Goal: Check status: Check status

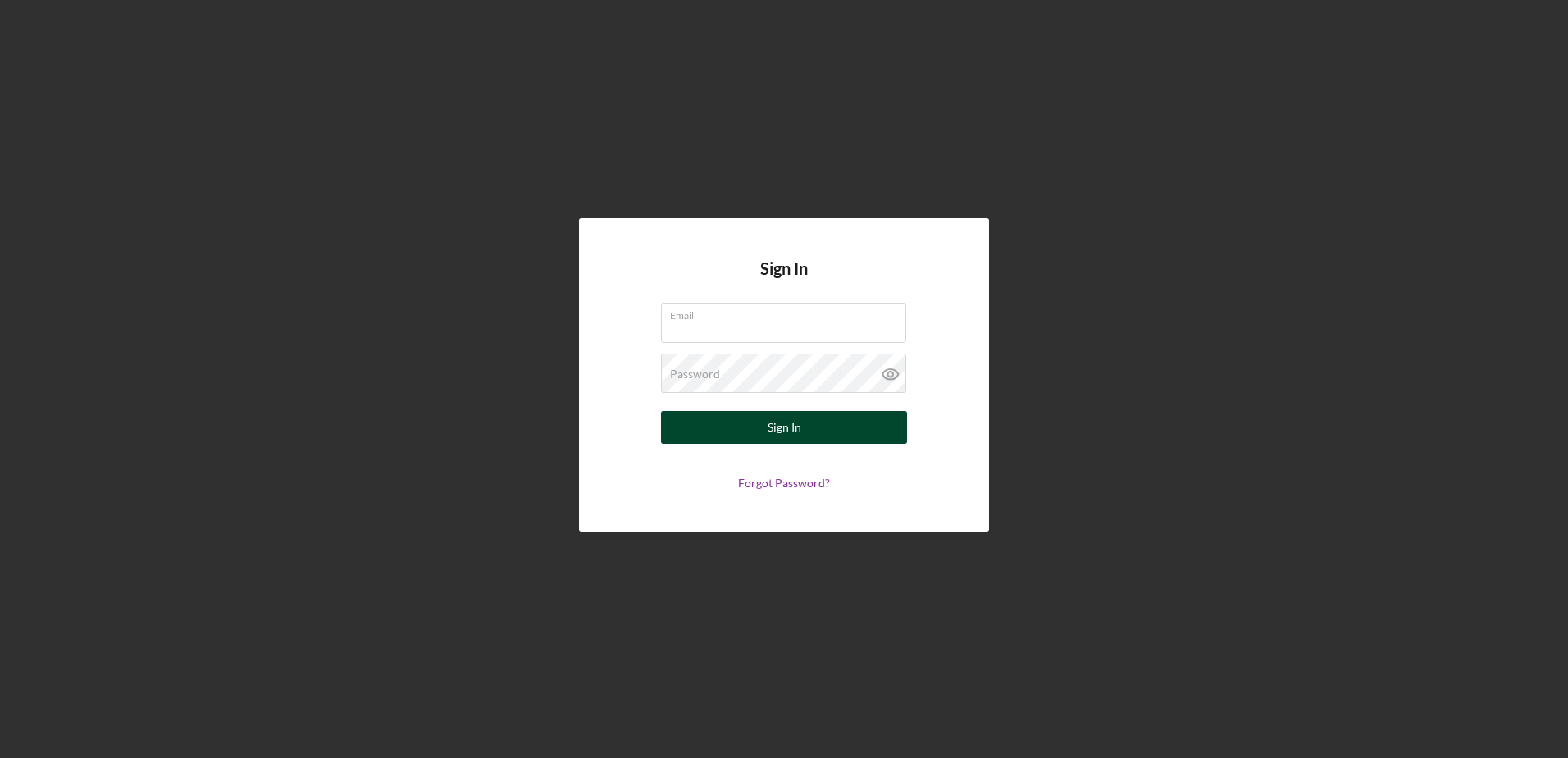
type input "[EMAIL_ADDRESS][DOMAIN_NAME]"
click at [761, 429] on button "Sign In" at bounding box center [784, 427] width 246 height 33
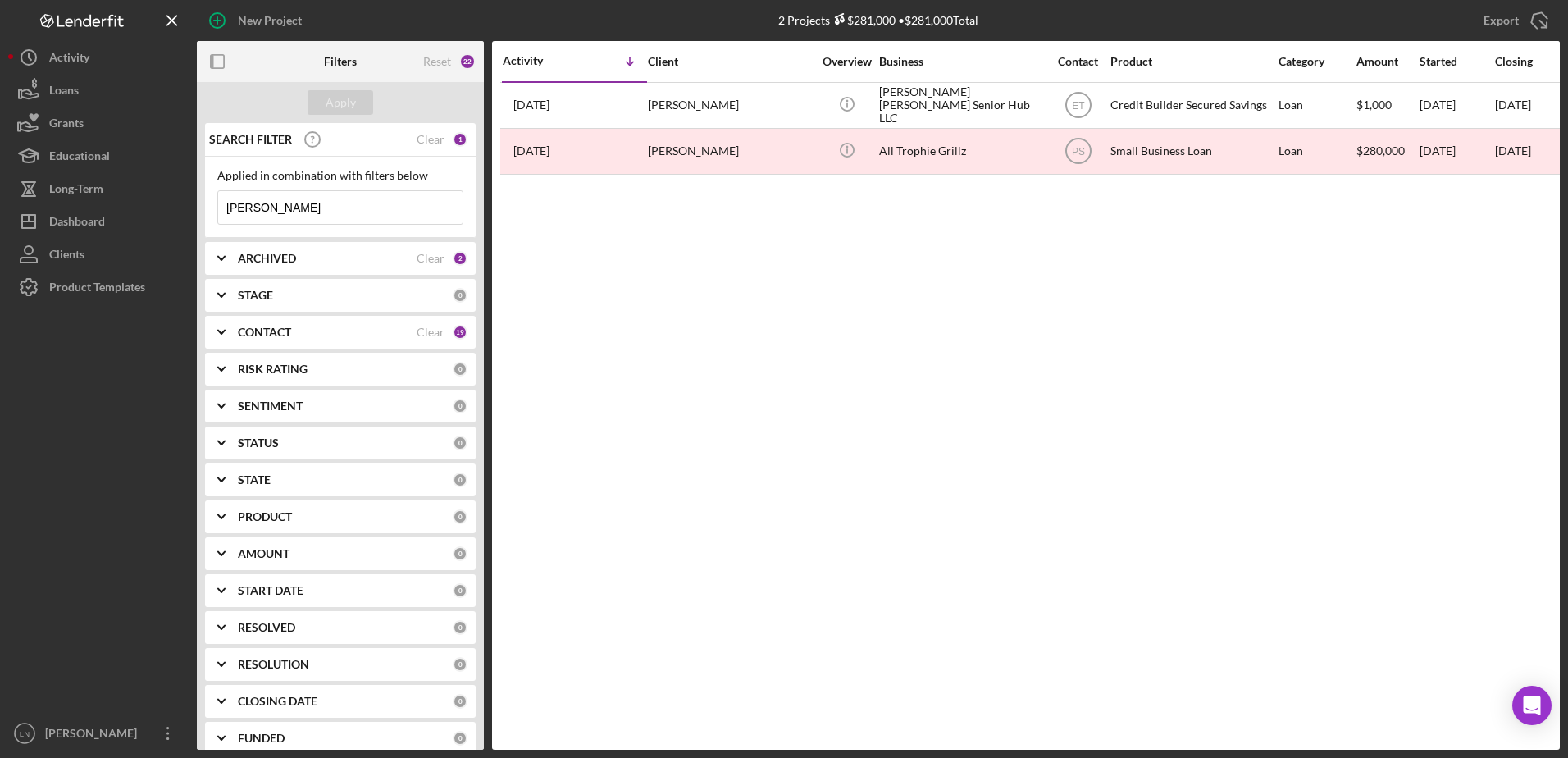
drag, startPoint x: 299, startPoint y: 207, endPoint x: 209, endPoint y: 199, distance: 90.4
click at [209, 199] on div "Applied in combination with filters below [PERSON_NAME] Icon/Menu Close" at bounding box center [341, 198] width 271 height 81
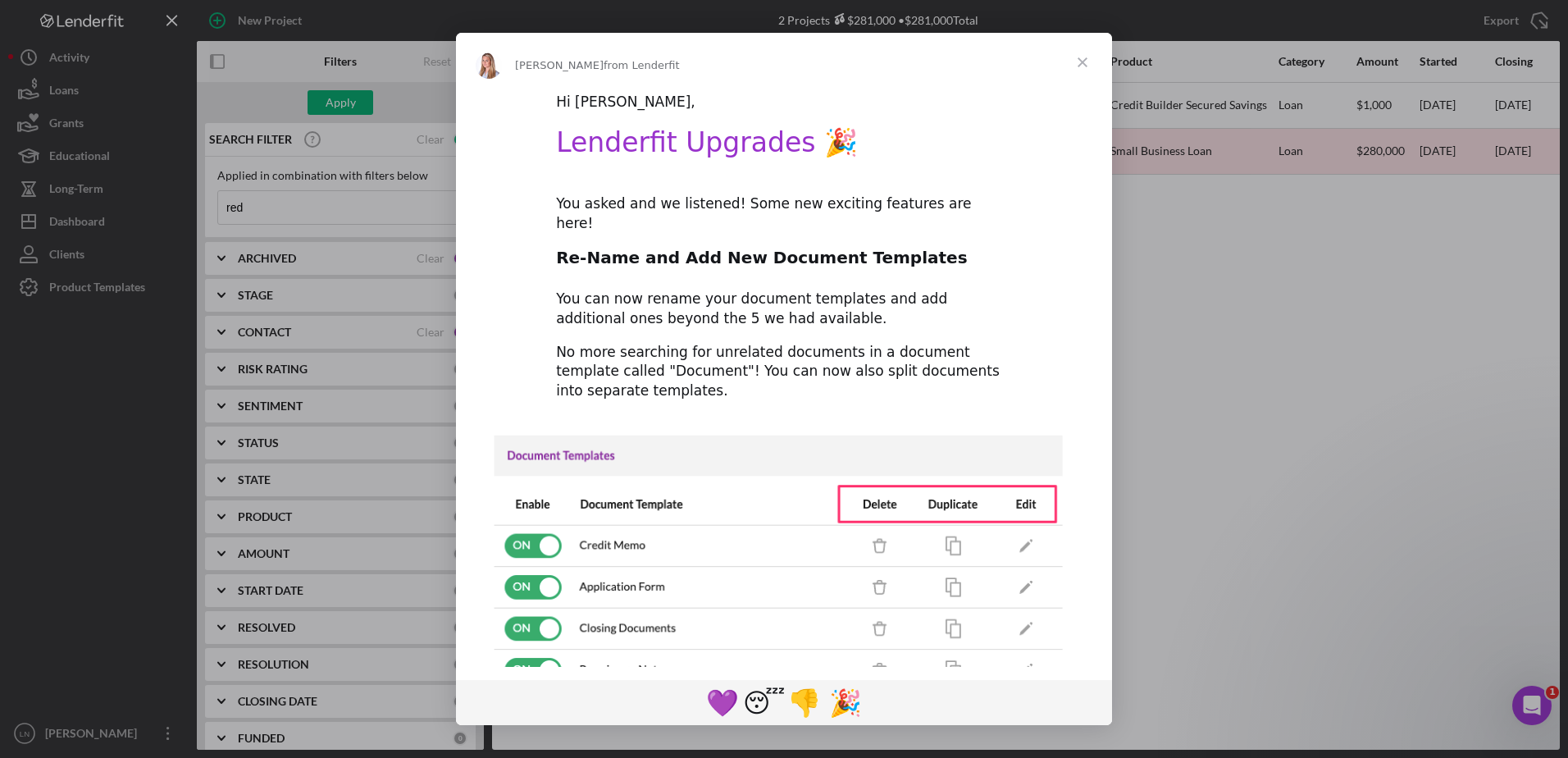
click at [1087, 74] on span "Close" at bounding box center [1082, 62] width 59 height 59
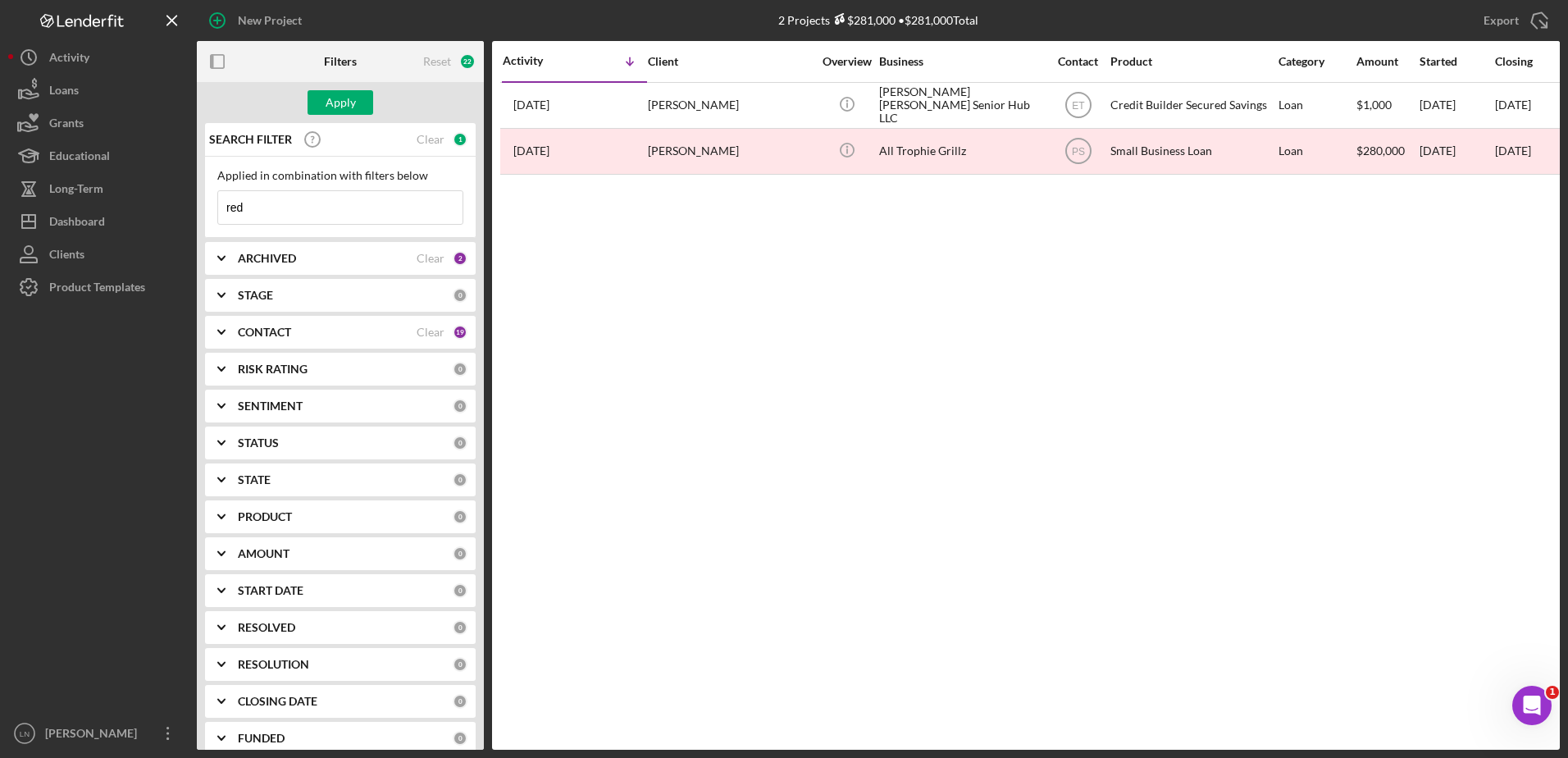
click at [334, 208] on input "red" at bounding box center [340, 207] width 244 height 33
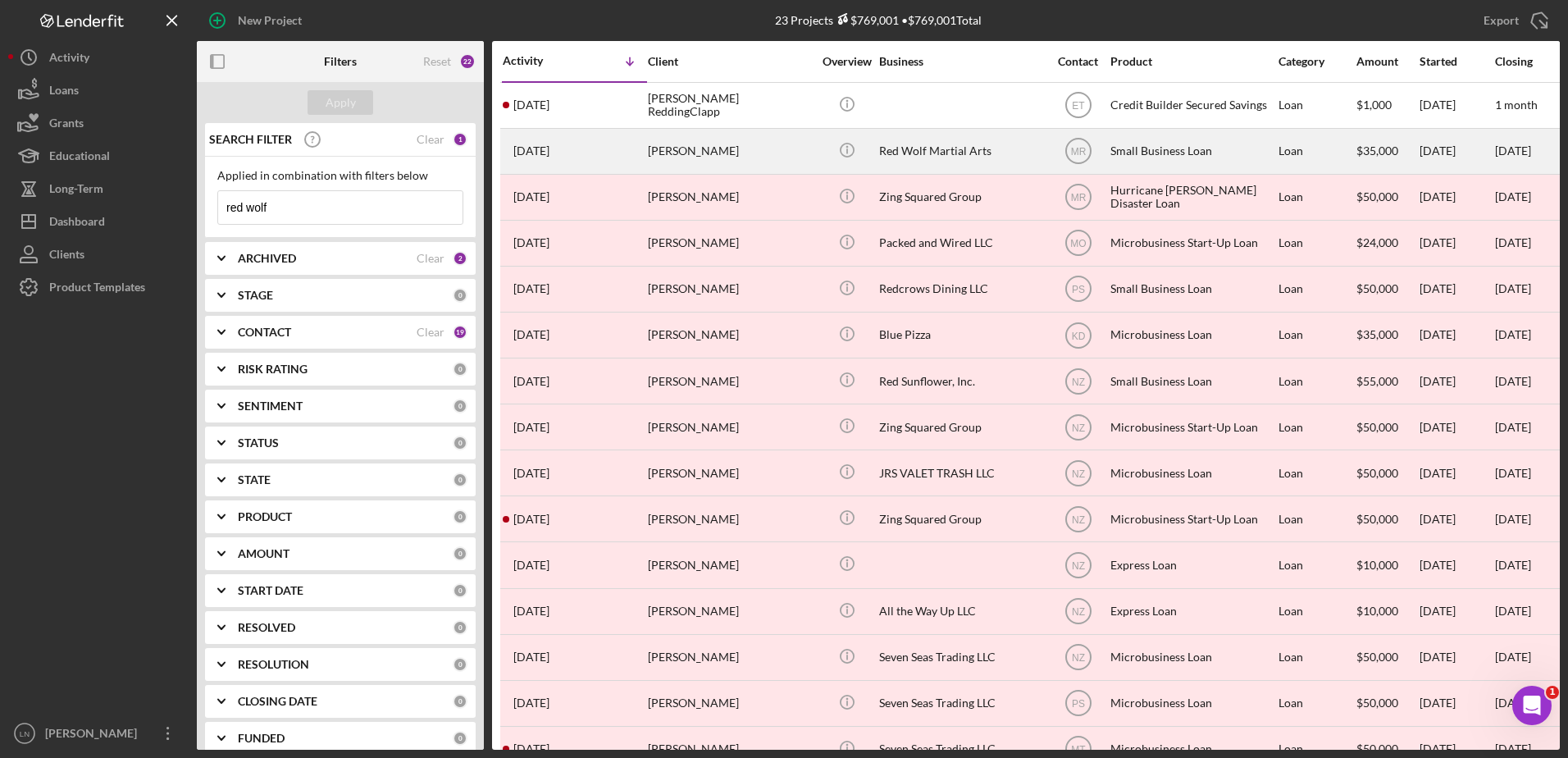
type input "red wolf"
click at [899, 144] on div "Red Wolf Martial Arts" at bounding box center [961, 151] width 164 height 43
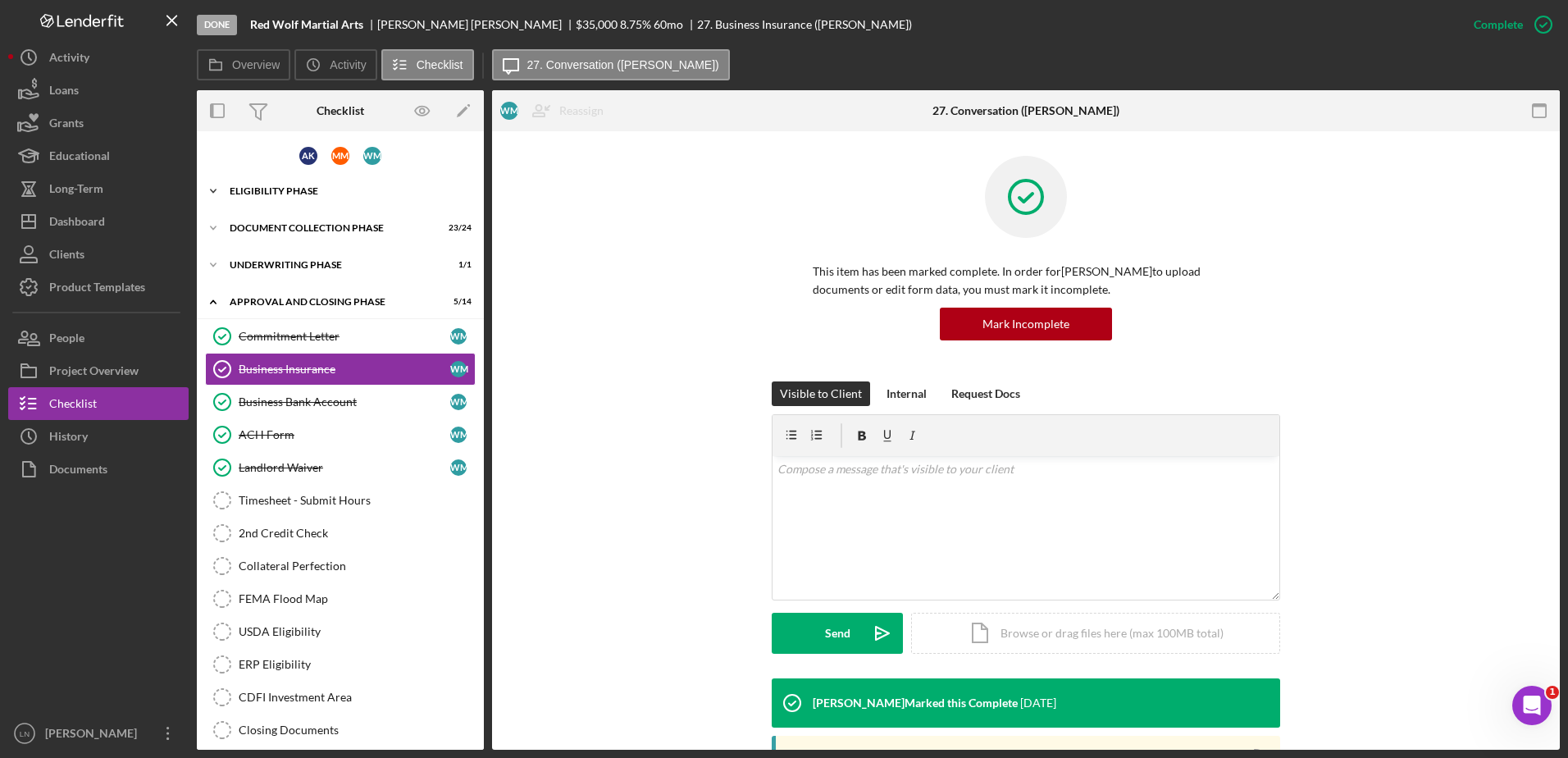
click at [314, 198] on div "Icon/Expander Eligibility Phase 24 / 27" at bounding box center [340, 191] width 287 height 33
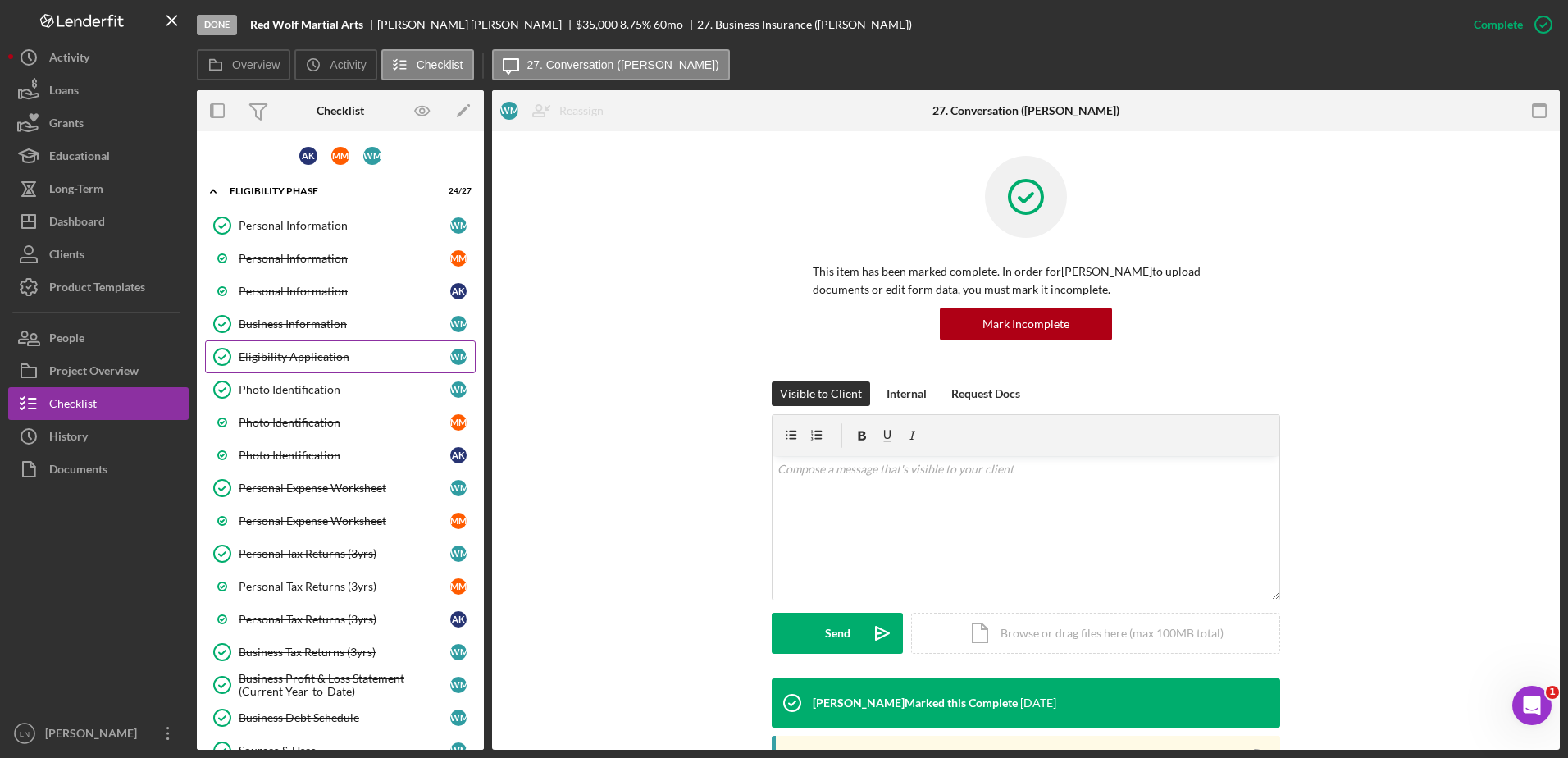
click at [293, 355] on div "Eligibility Application" at bounding box center [344, 357] width 211 height 13
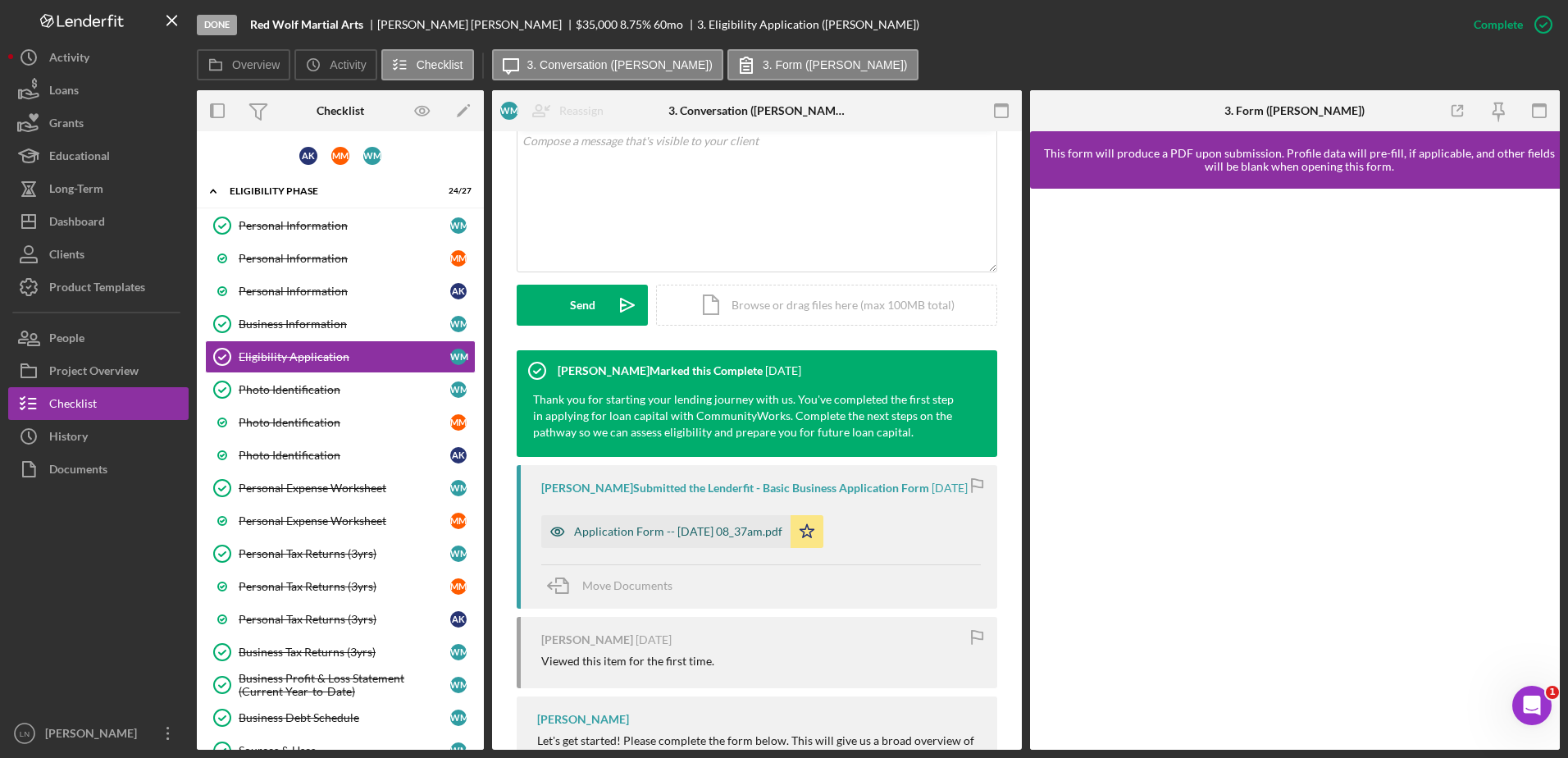
click at [705, 538] on div "Application Form -- [DATE] 08_37am.pdf" at bounding box center [677, 531] width 208 height 13
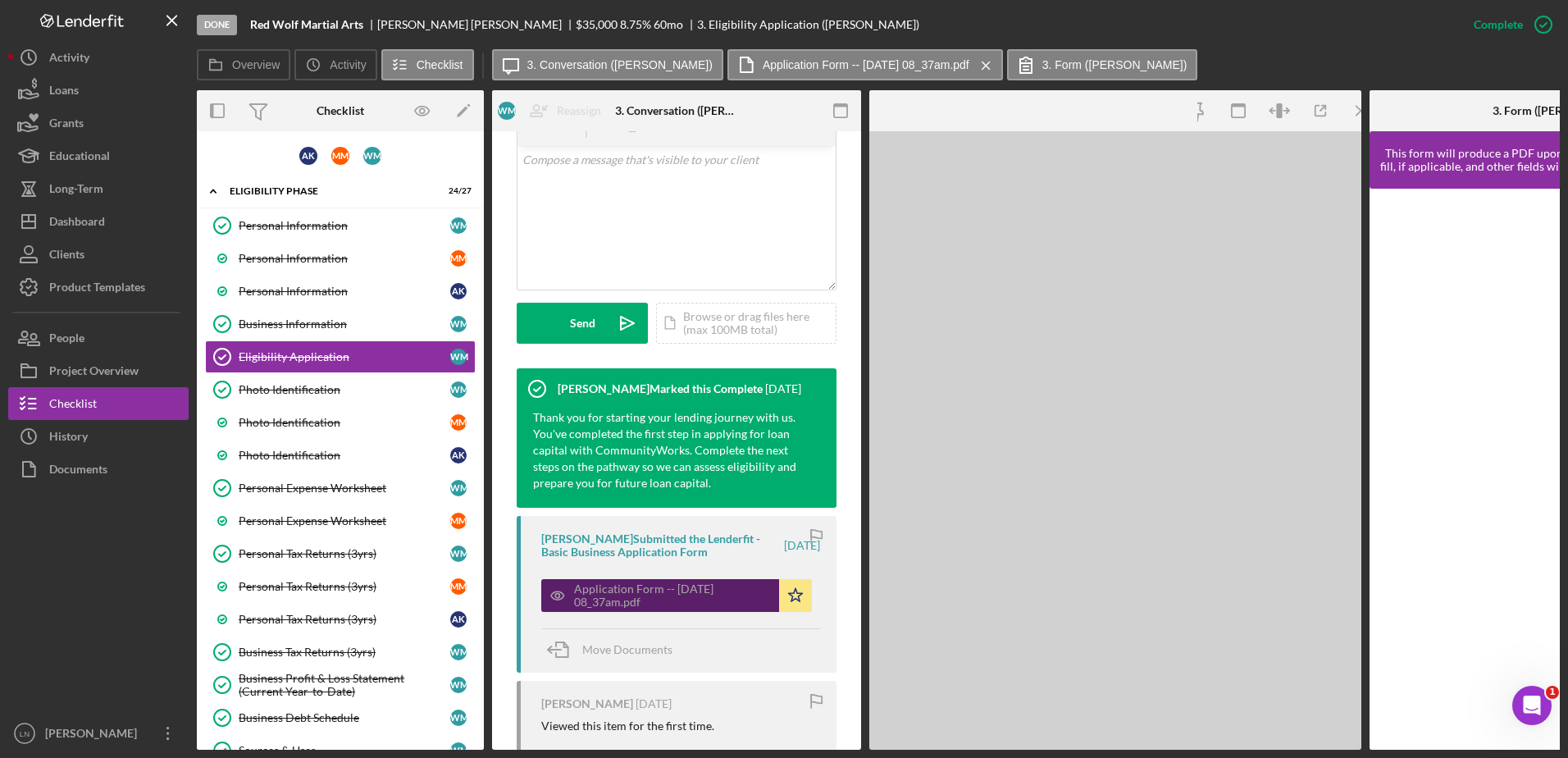
scroll to position [347, 0]
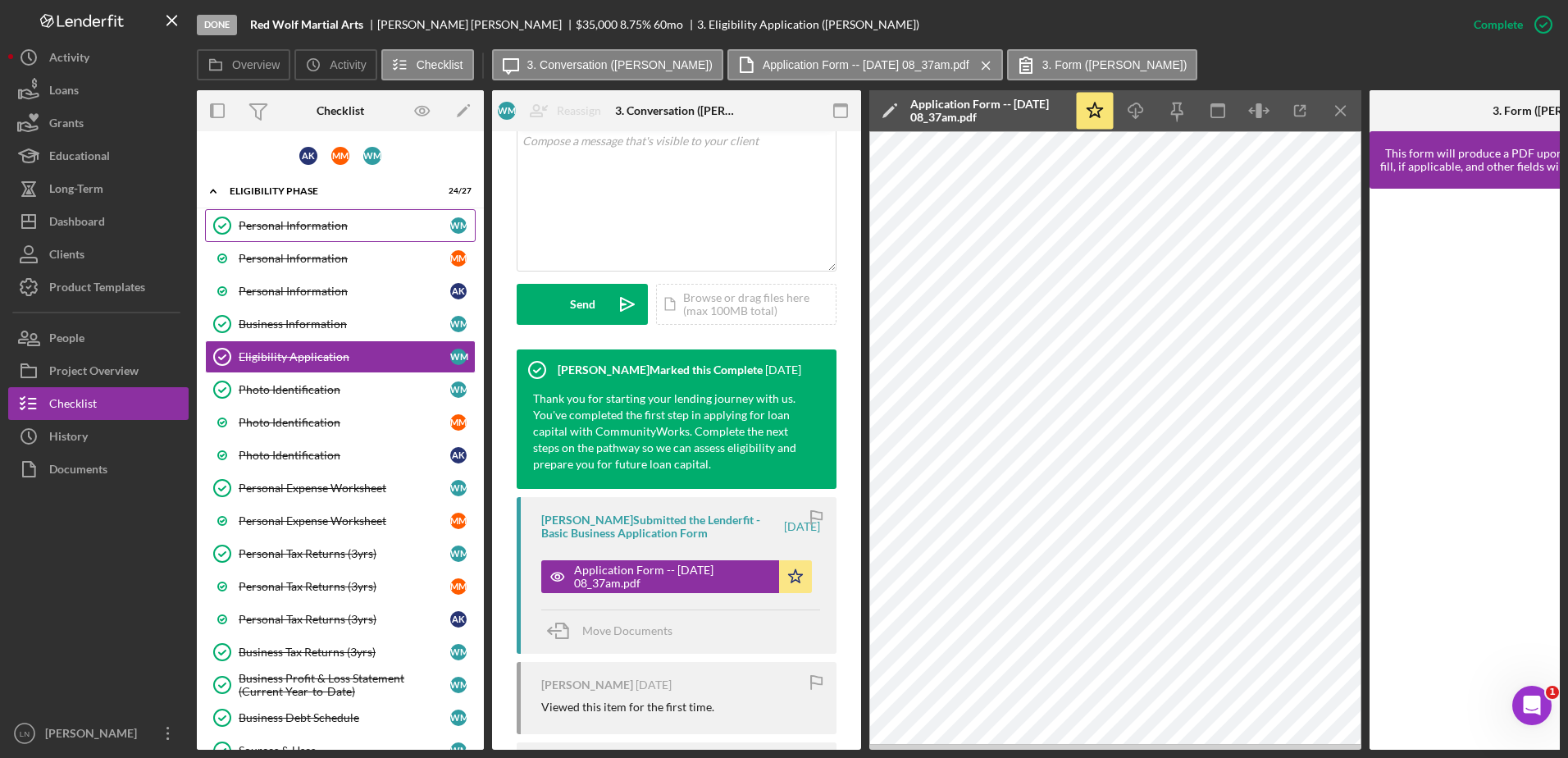
click at [321, 229] on div "Personal Information" at bounding box center [344, 225] width 211 height 13
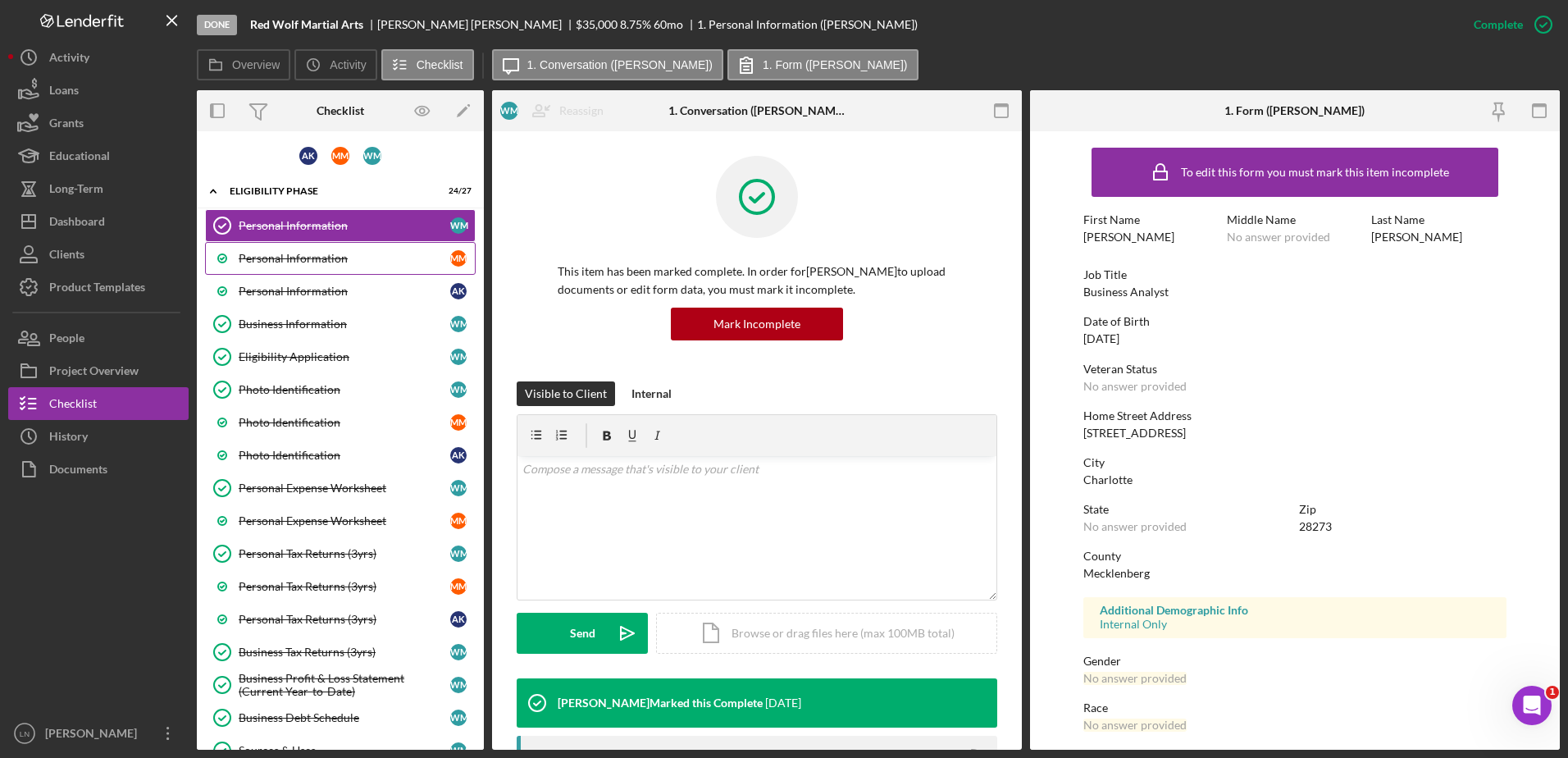
click at [280, 259] on div "Personal Information" at bounding box center [344, 258] width 211 height 13
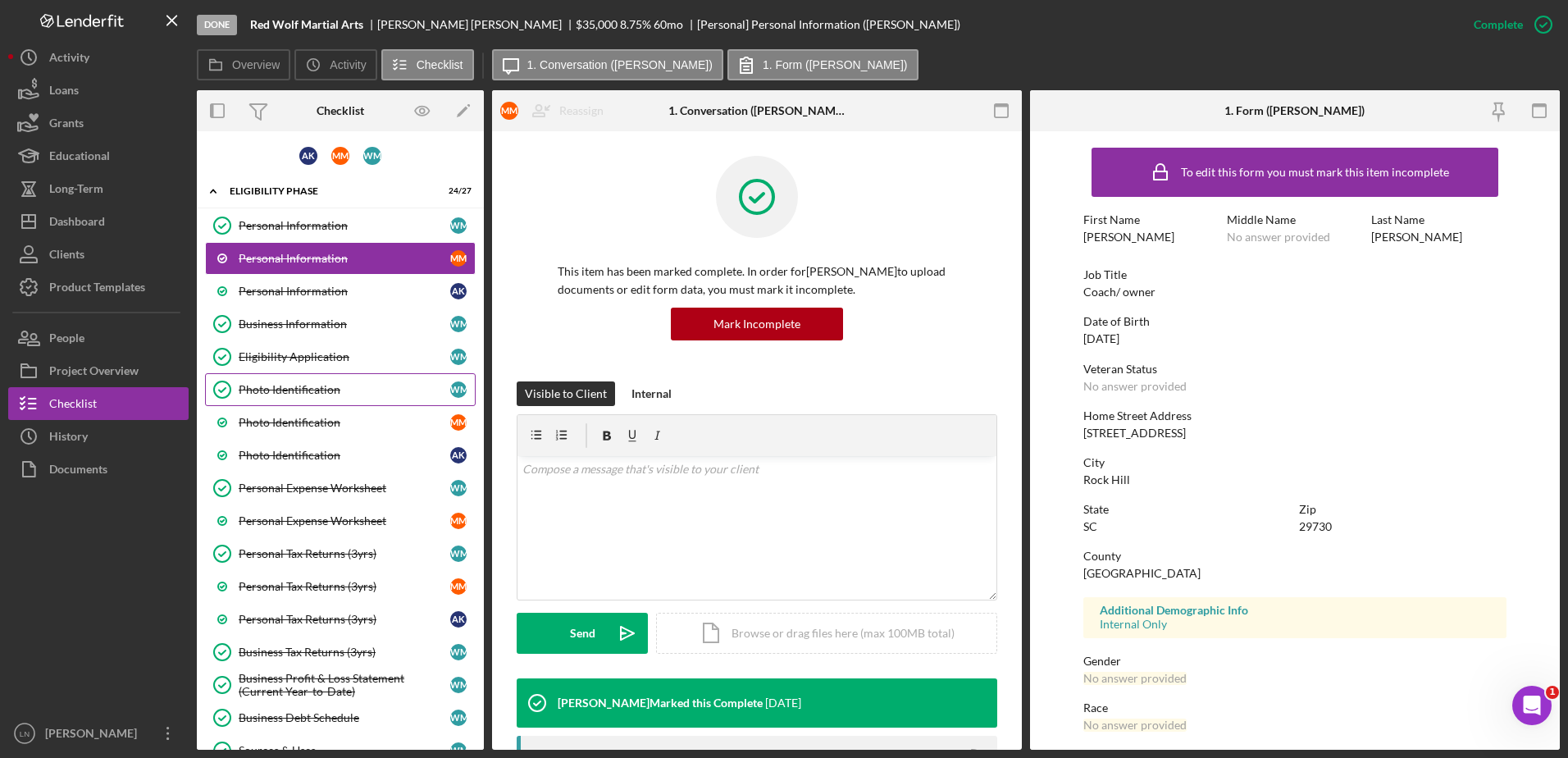
click at [343, 395] on div "Photo Identification" at bounding box center [344, 389] width 211 height 13
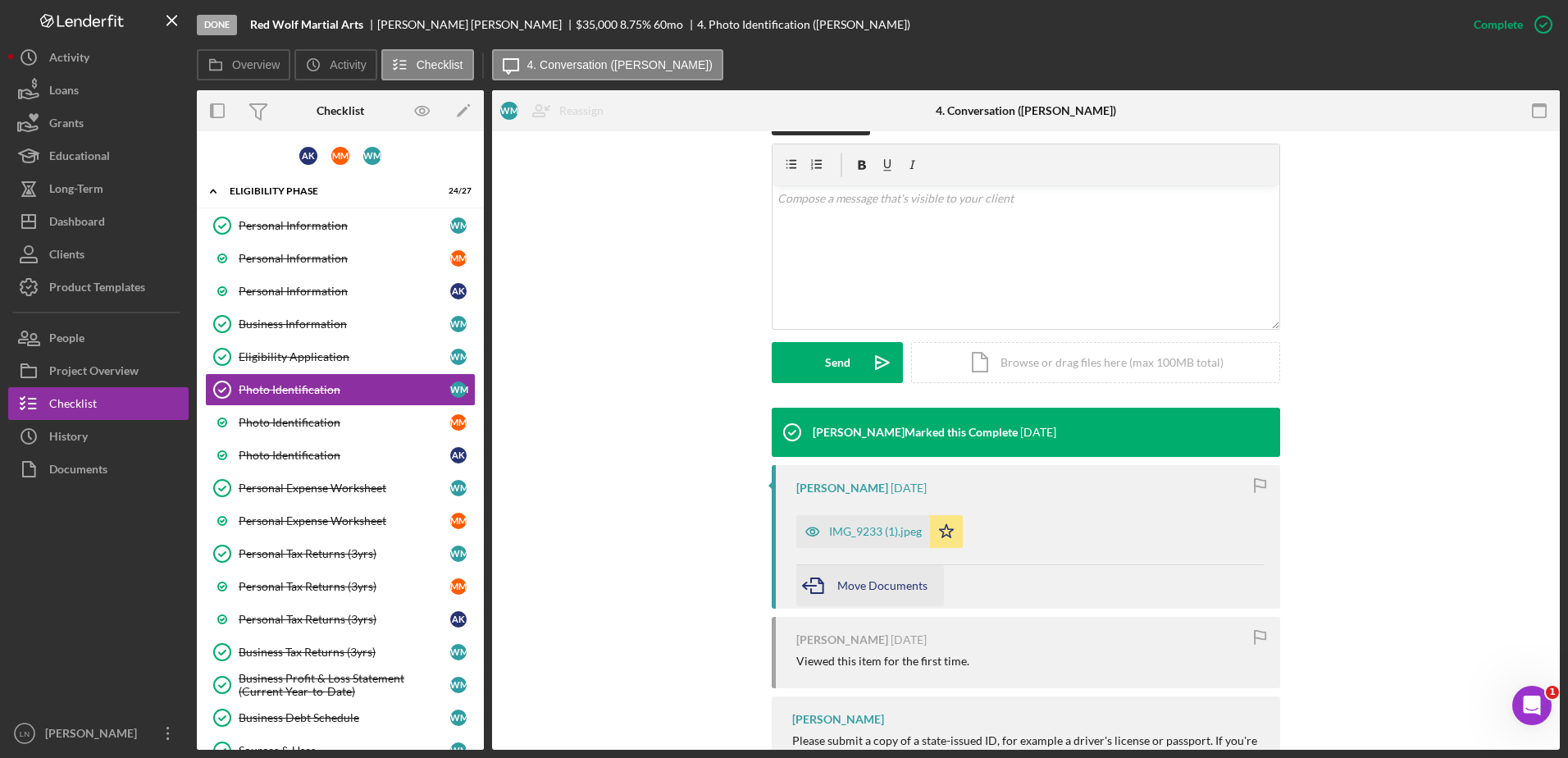
scroll to position [328, 0]
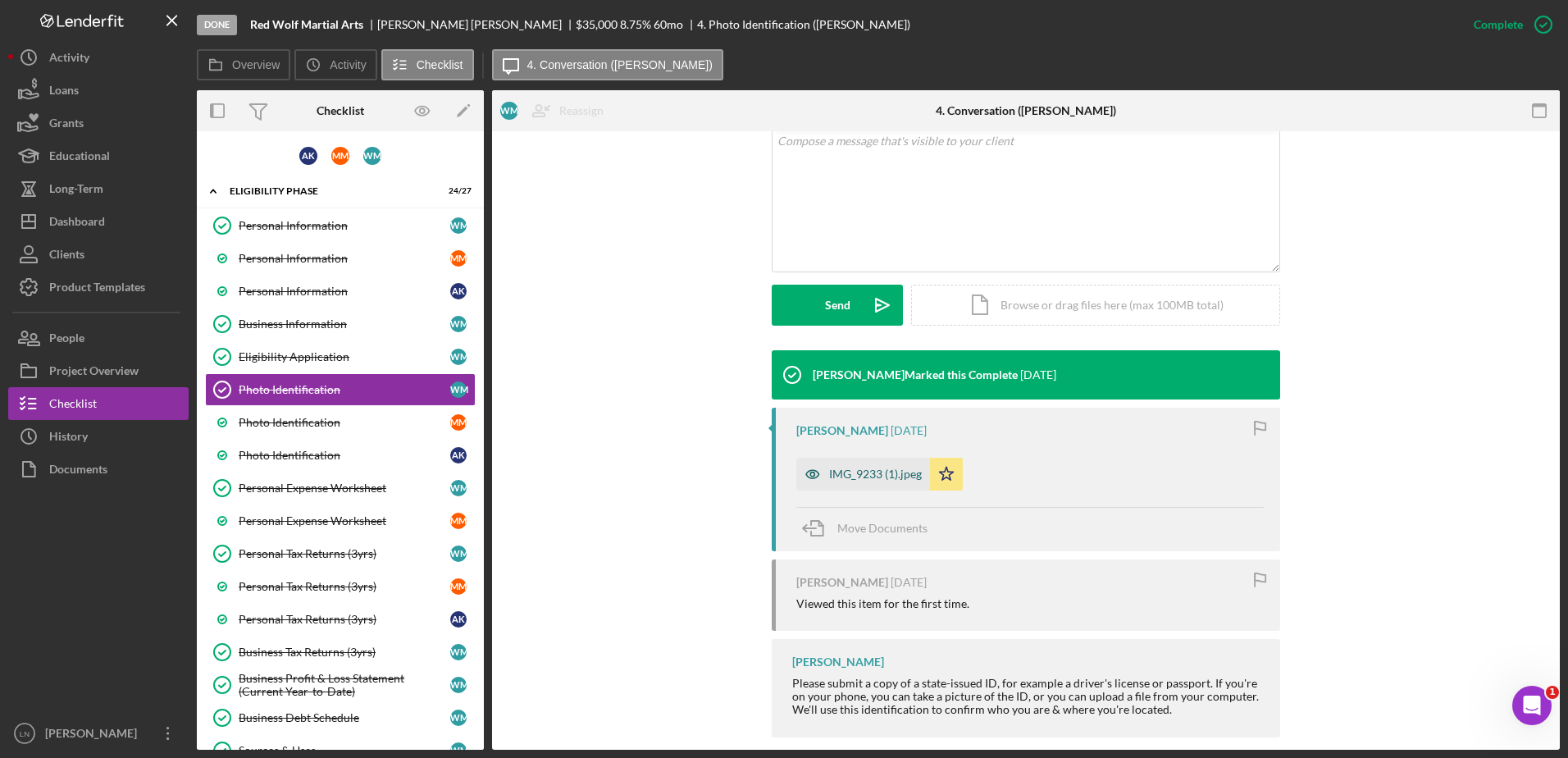
click at [853, 477] on div "IMG_9233 (1).jpeg" at bounding box center [875, 474] width 92 height 13
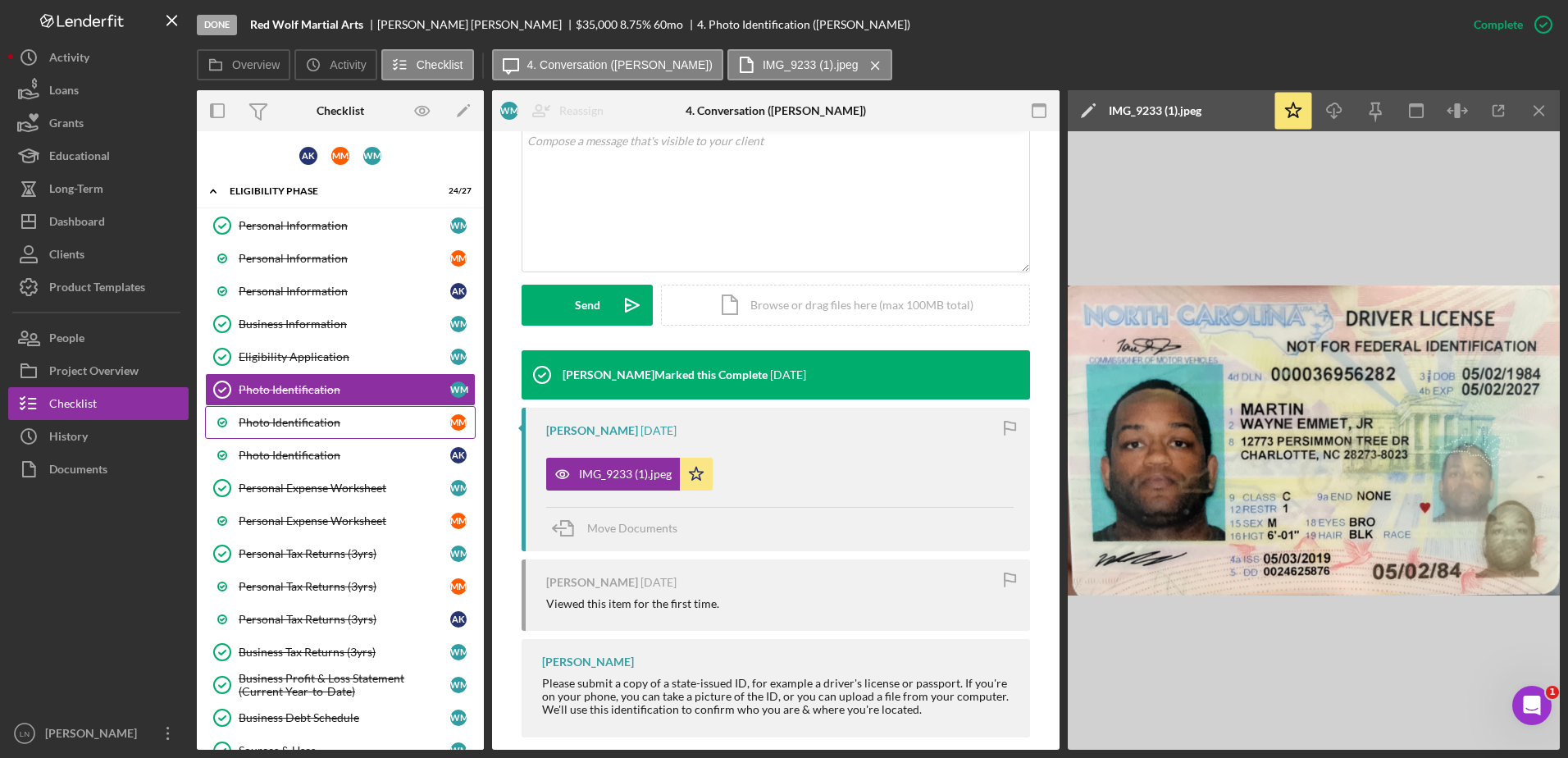
click at [302, 420] on div "Photo Identification" at bounding box center [344, 422] width 211 height 13
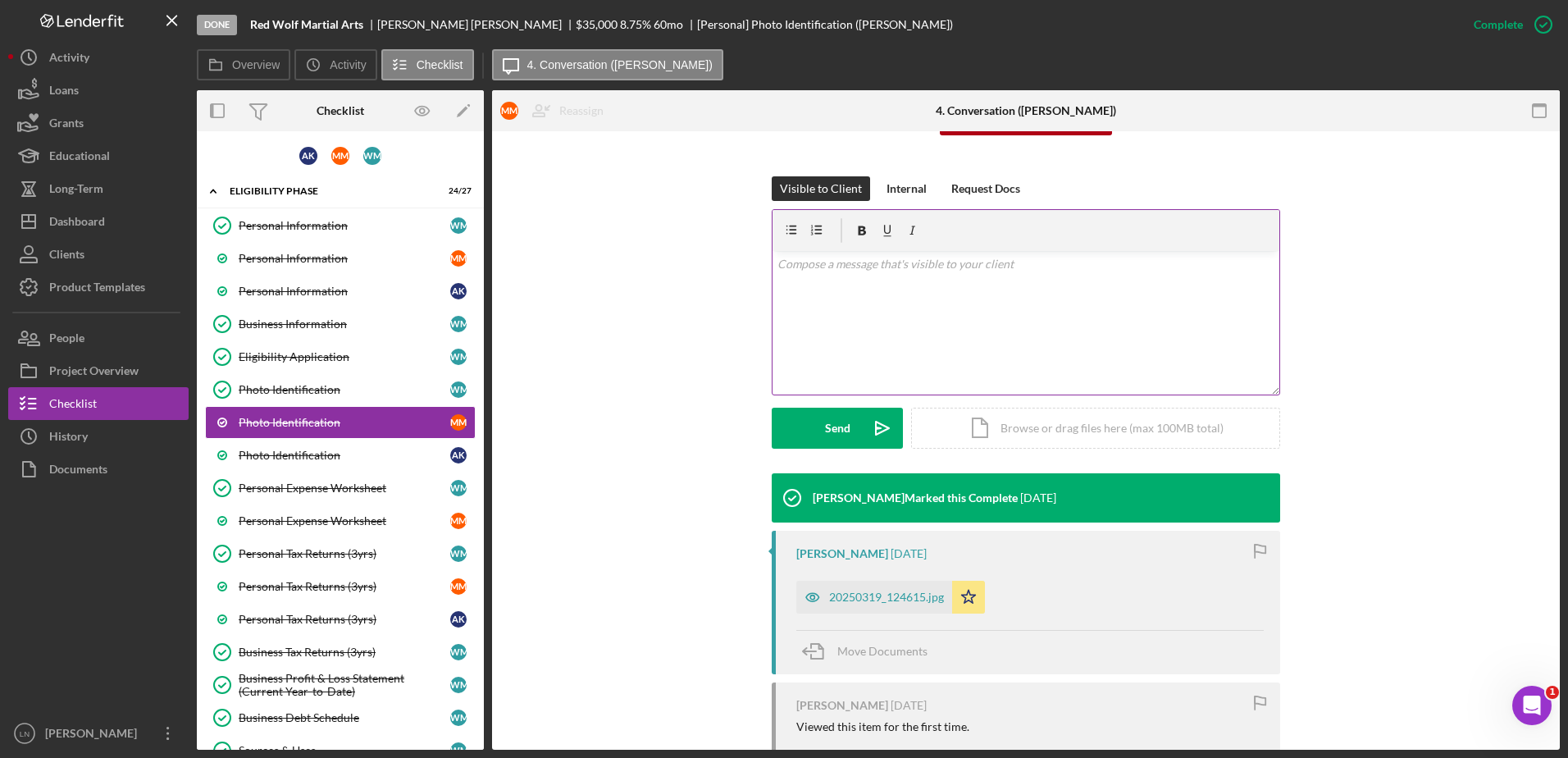
scroll to position [349, 0]
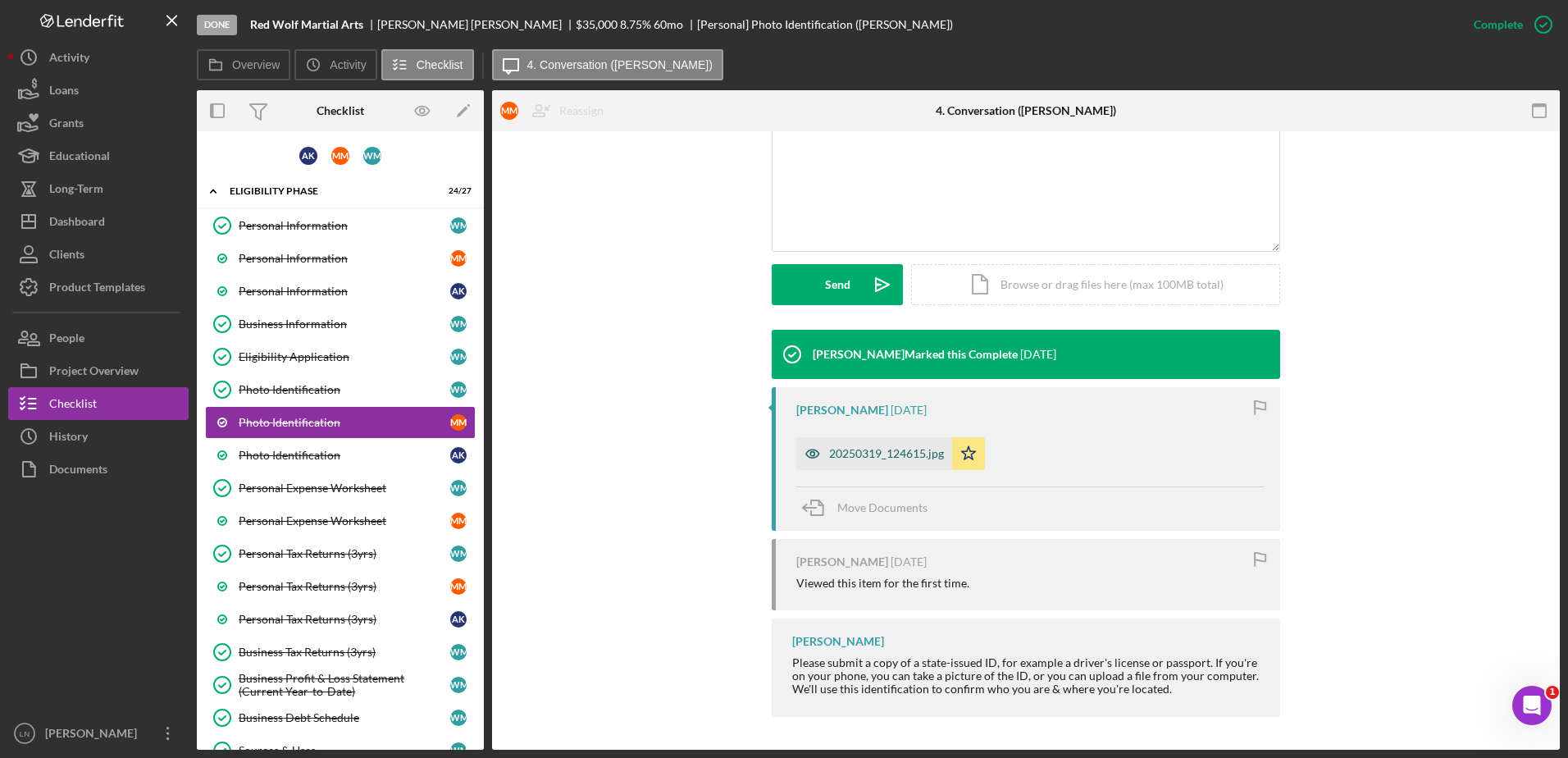
click at [883, 448] on div "20250319_124615.jpg" at bounding box center [886, 453] width 115 height 13
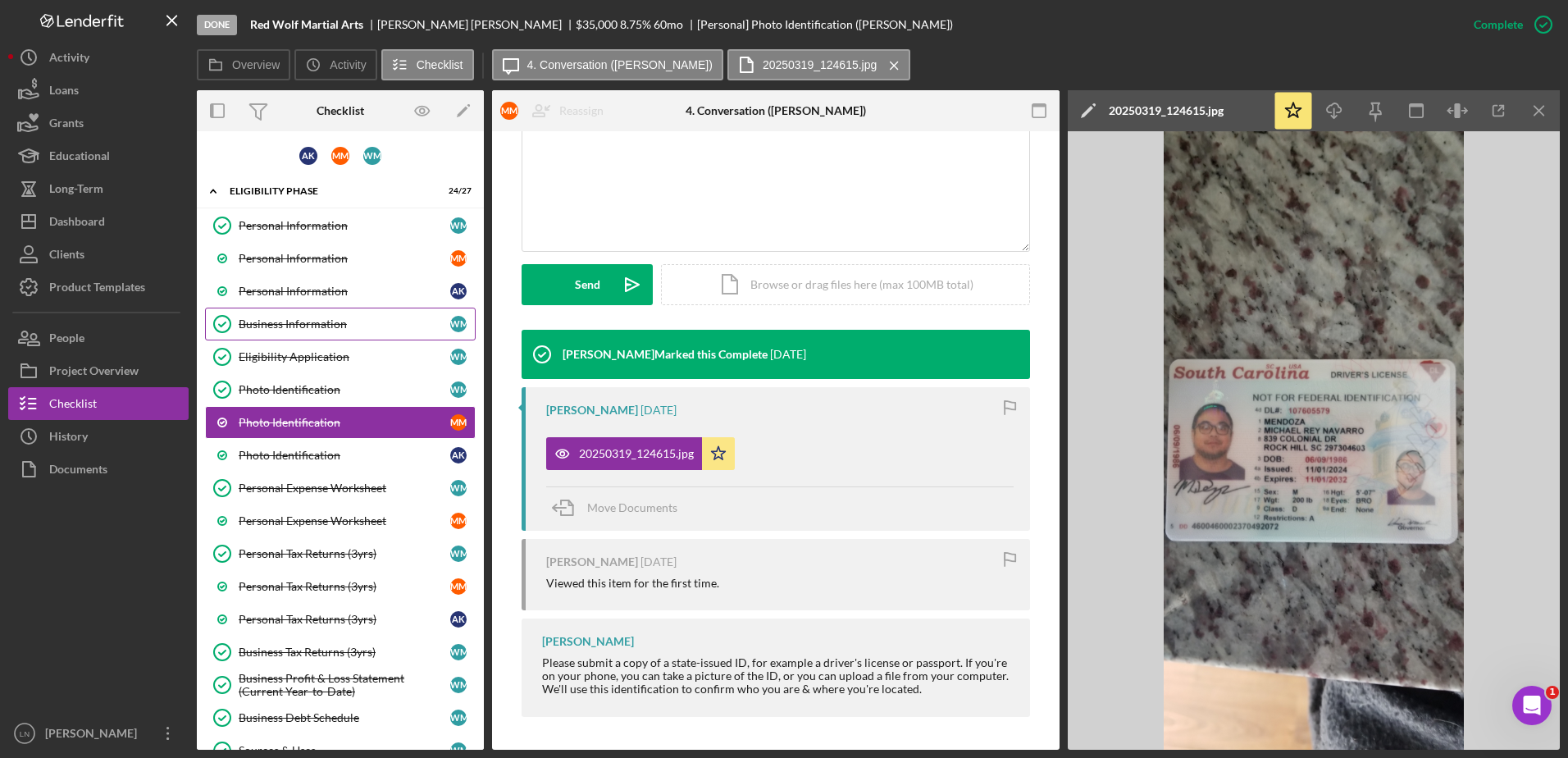
click at [301, 313] on link "Business Information Business Information [PERSON_NAME]" at bounding box center [341, 324] width 271 height 33
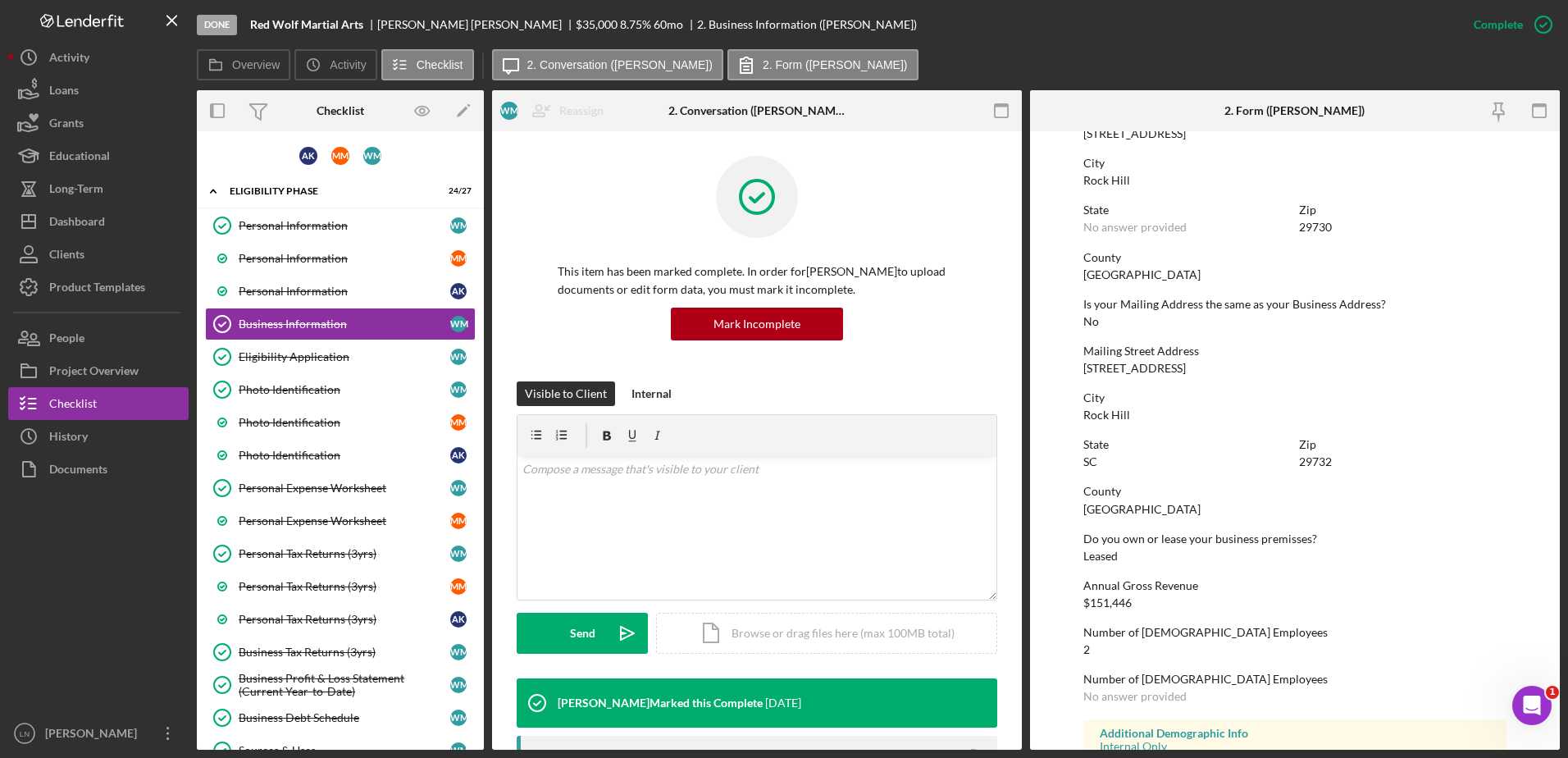
scroll to position [994, 0]
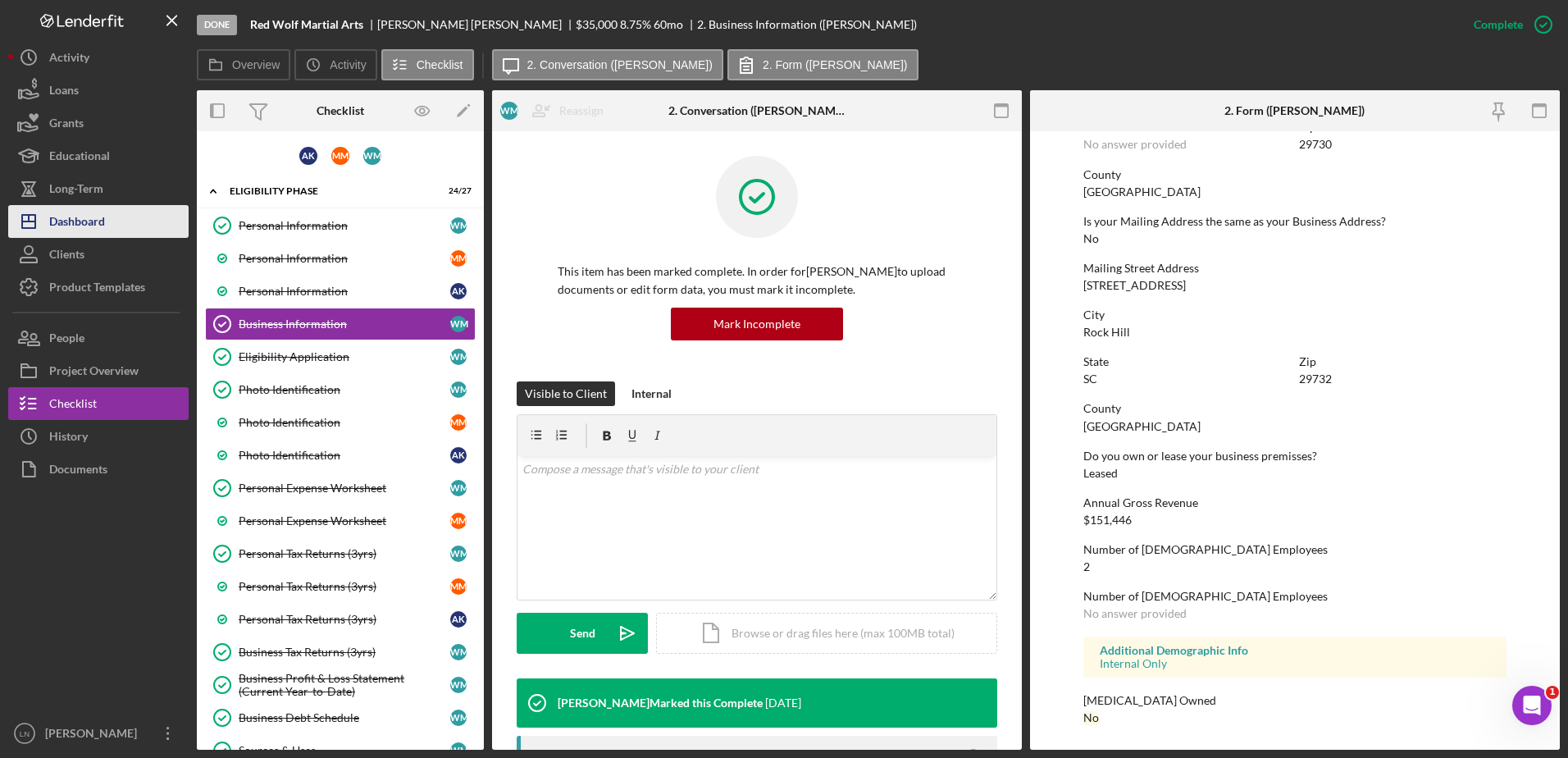
click at [115, 218] on button "Icon/Dashboard Dashboard" at bounding box center [98, 222] width 180 height 33
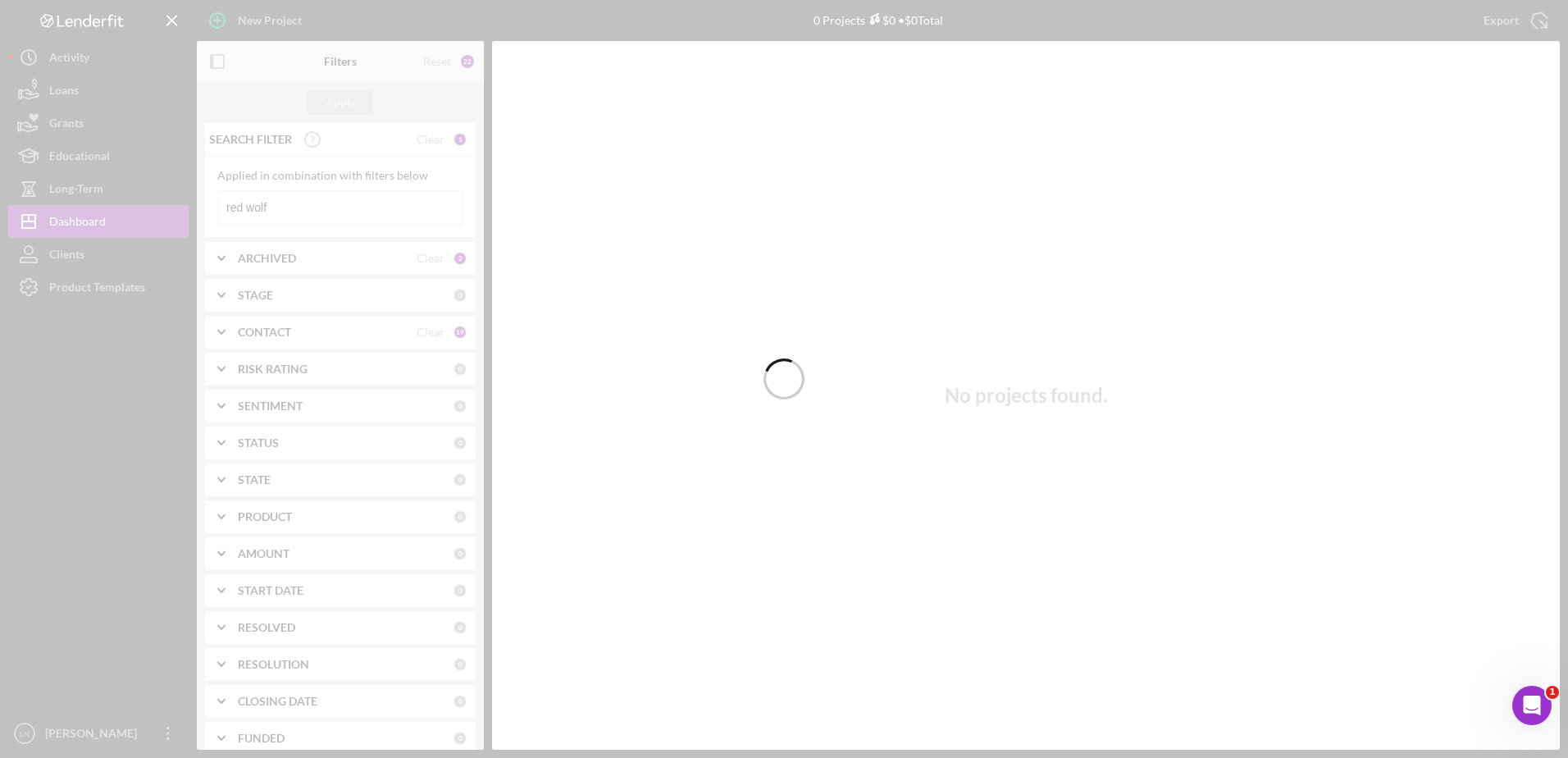
click at [280, 205] on div at bounding box center [784, 379] width 1568 height 758
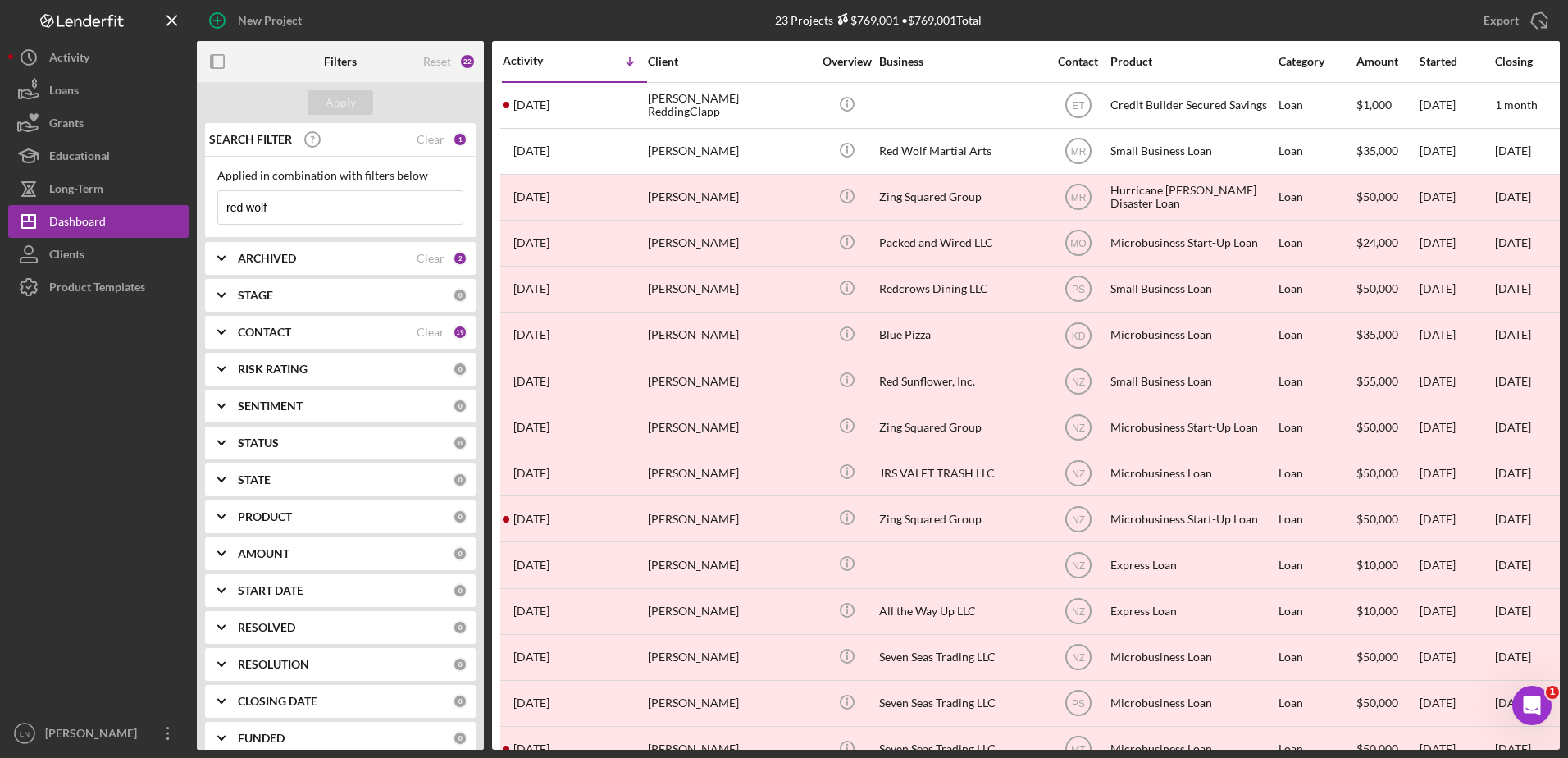
drag, startPoint x: 286, startPoint y: 207, endPoint x: 217, endPoint y: 205, distance: 69.0
click at [217, 206] on div "red wolf Icon/Menu Close" at bounding box center [340, 207] width 246 height 35
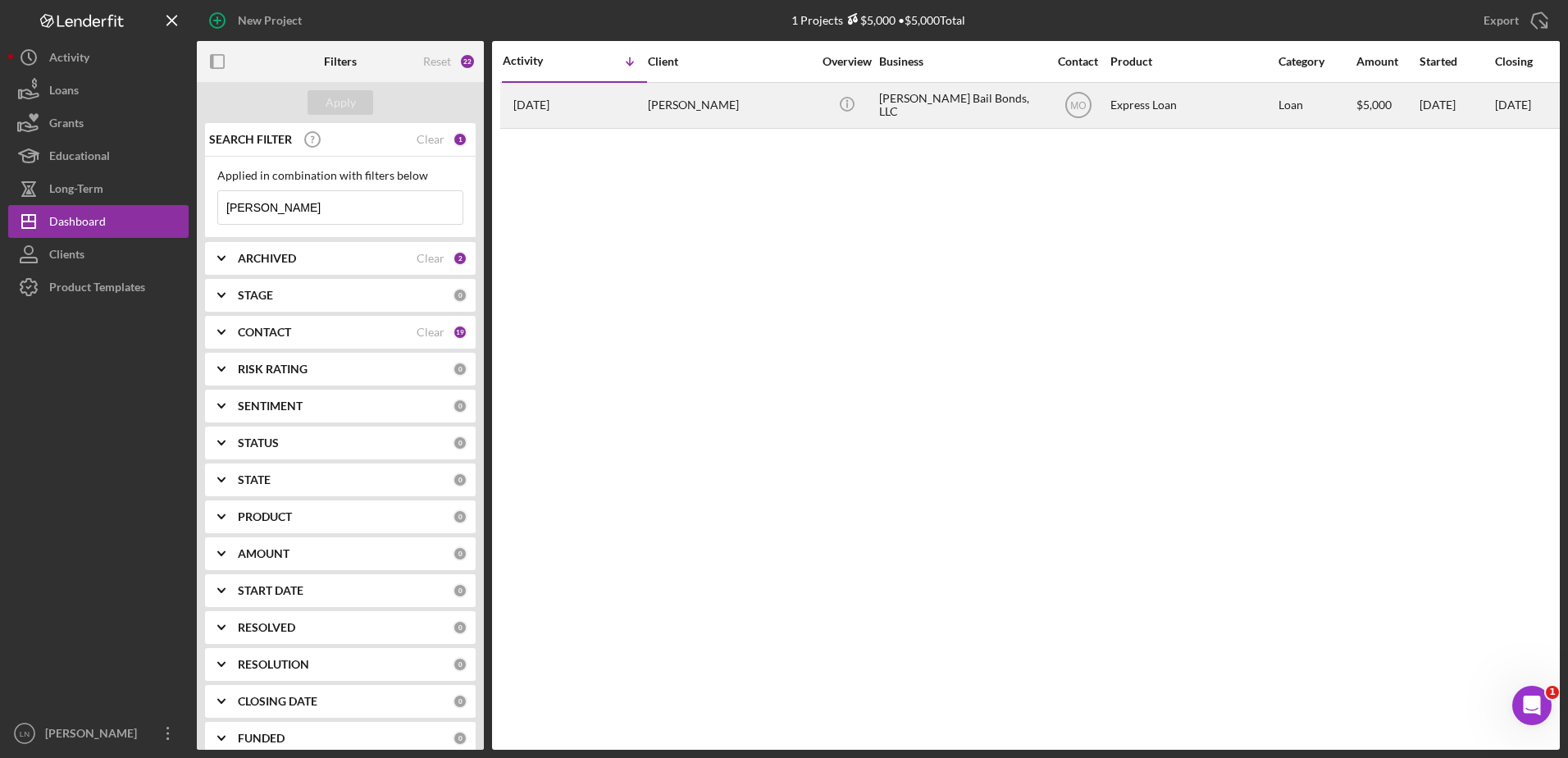
type input "[PERSON_NAME]"
click at [933, 112] on div "[PERSON_NAME] Bail Bonds, LLC" at bounding box center [961, 105] width 164 height 43
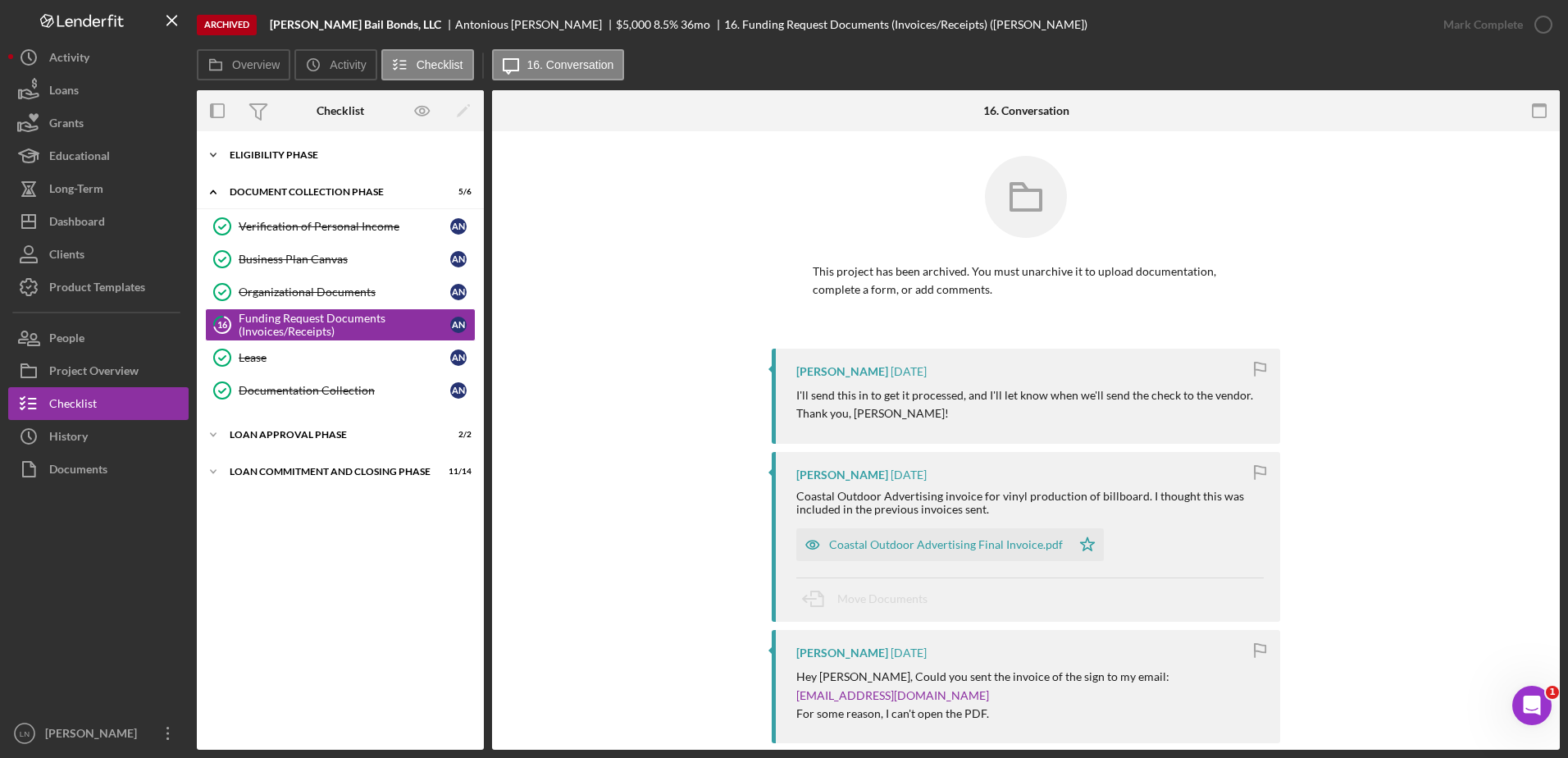
click at [320, 166] on div "Icon/Expander Eligibility Phase 15 / 15" at bounding box center [340, 155] width 287 height 33
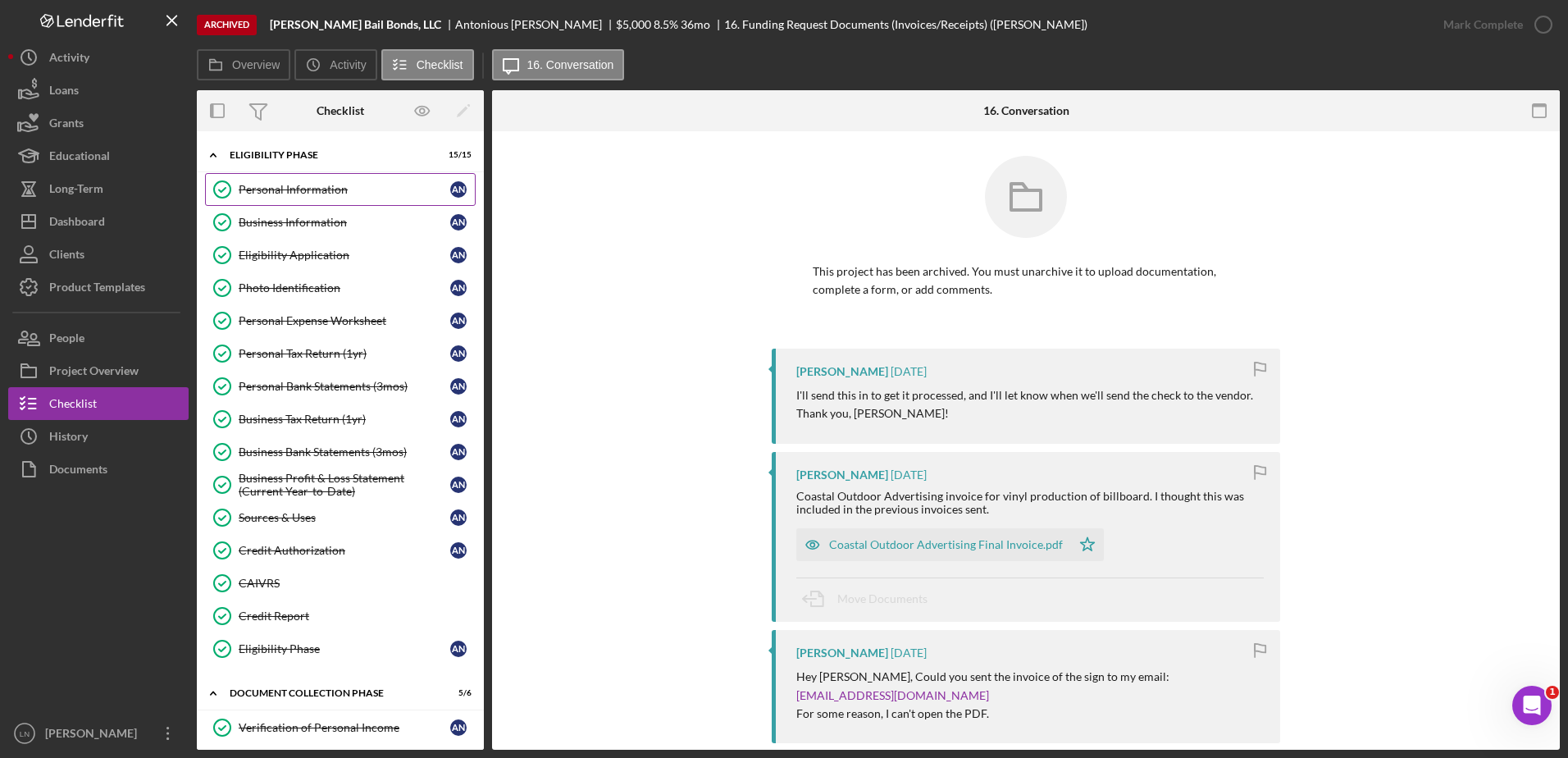
click at [319, 199] on link "Personal Information Personal Information A N" at bounding box center [341, 190] width 271 height 33
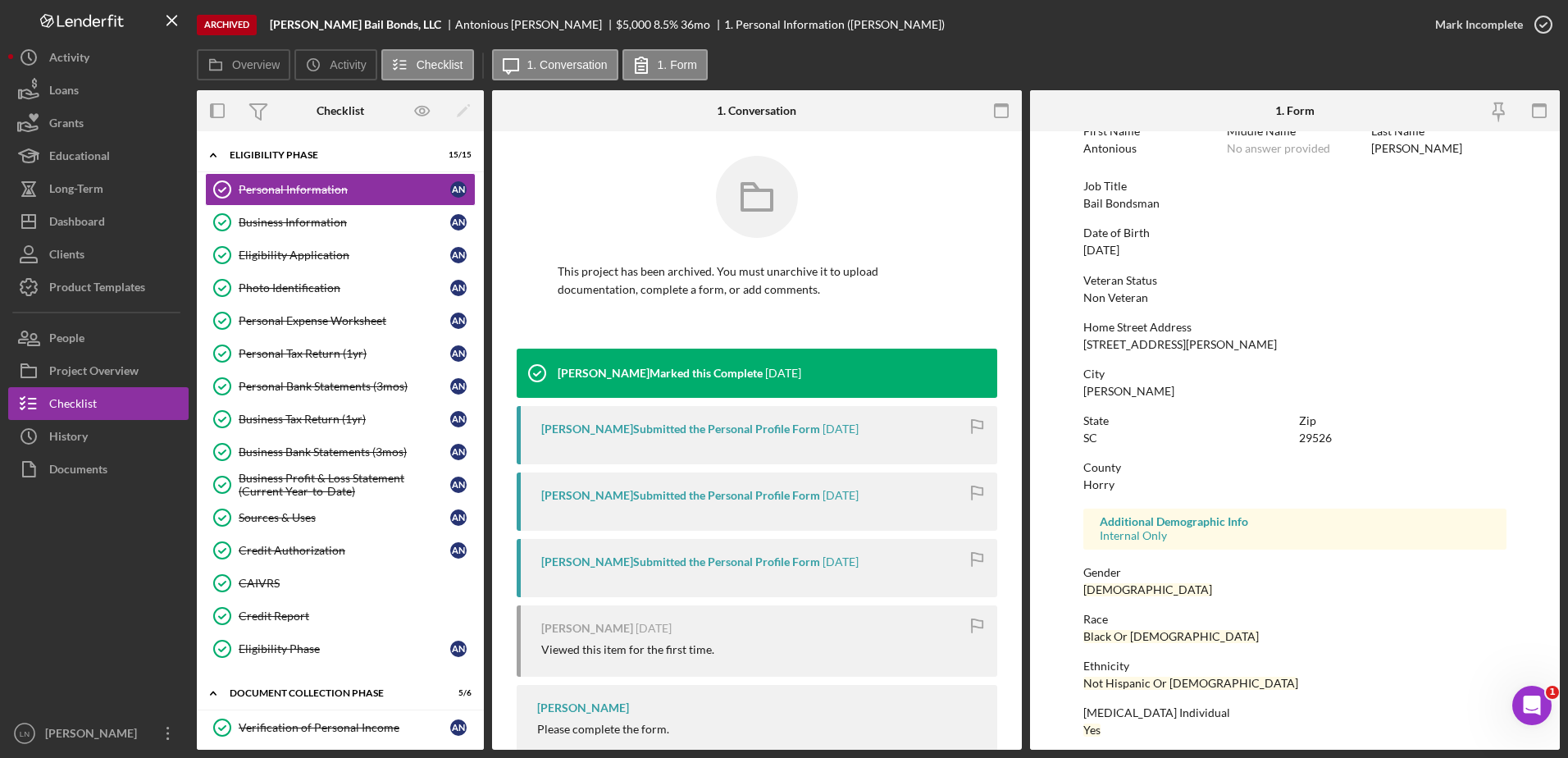
scroll to position [147, 0]
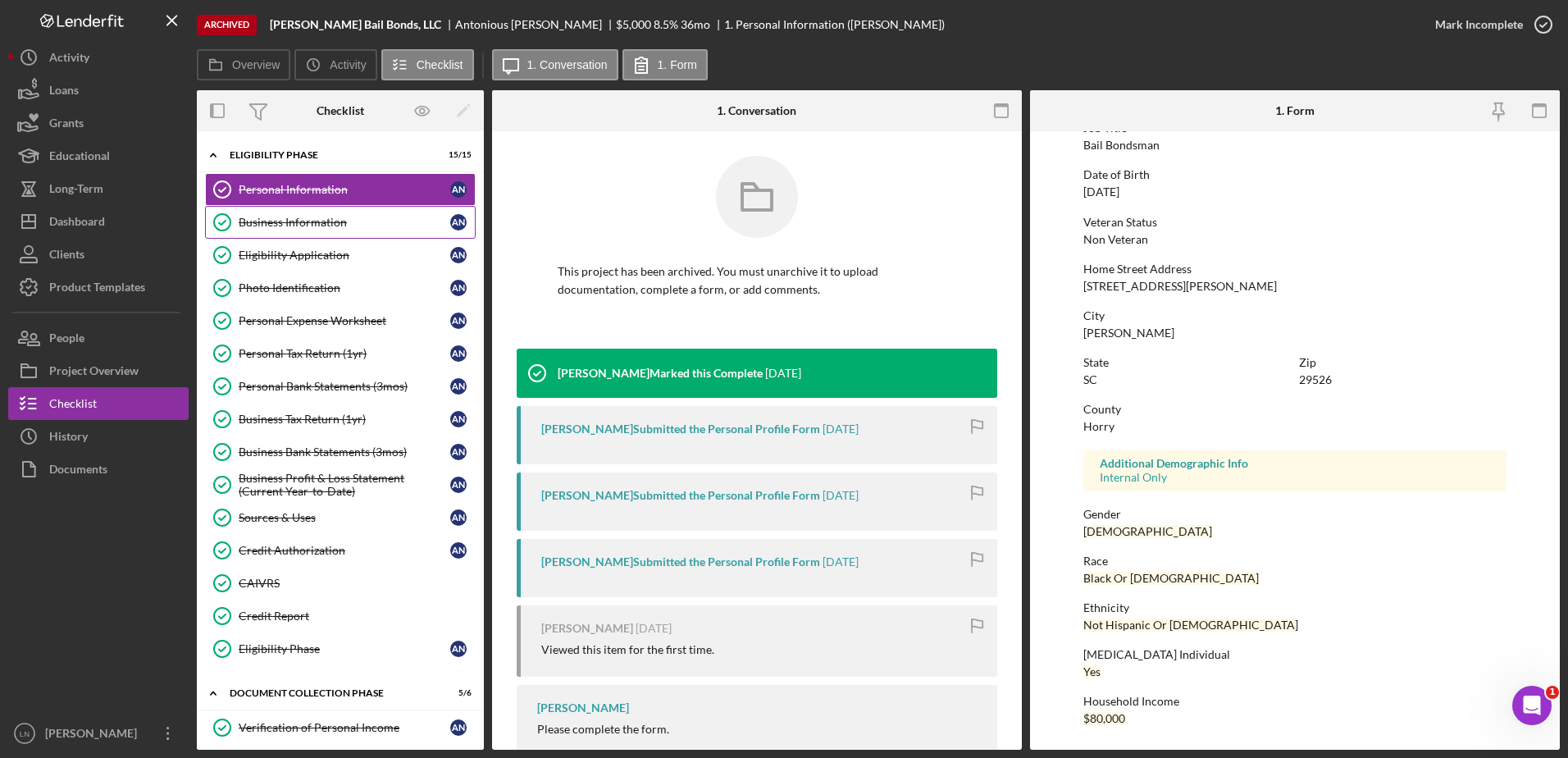
click at [322, 228] on div "Business Information" at bounding box center [344, 222] width 211 height 13
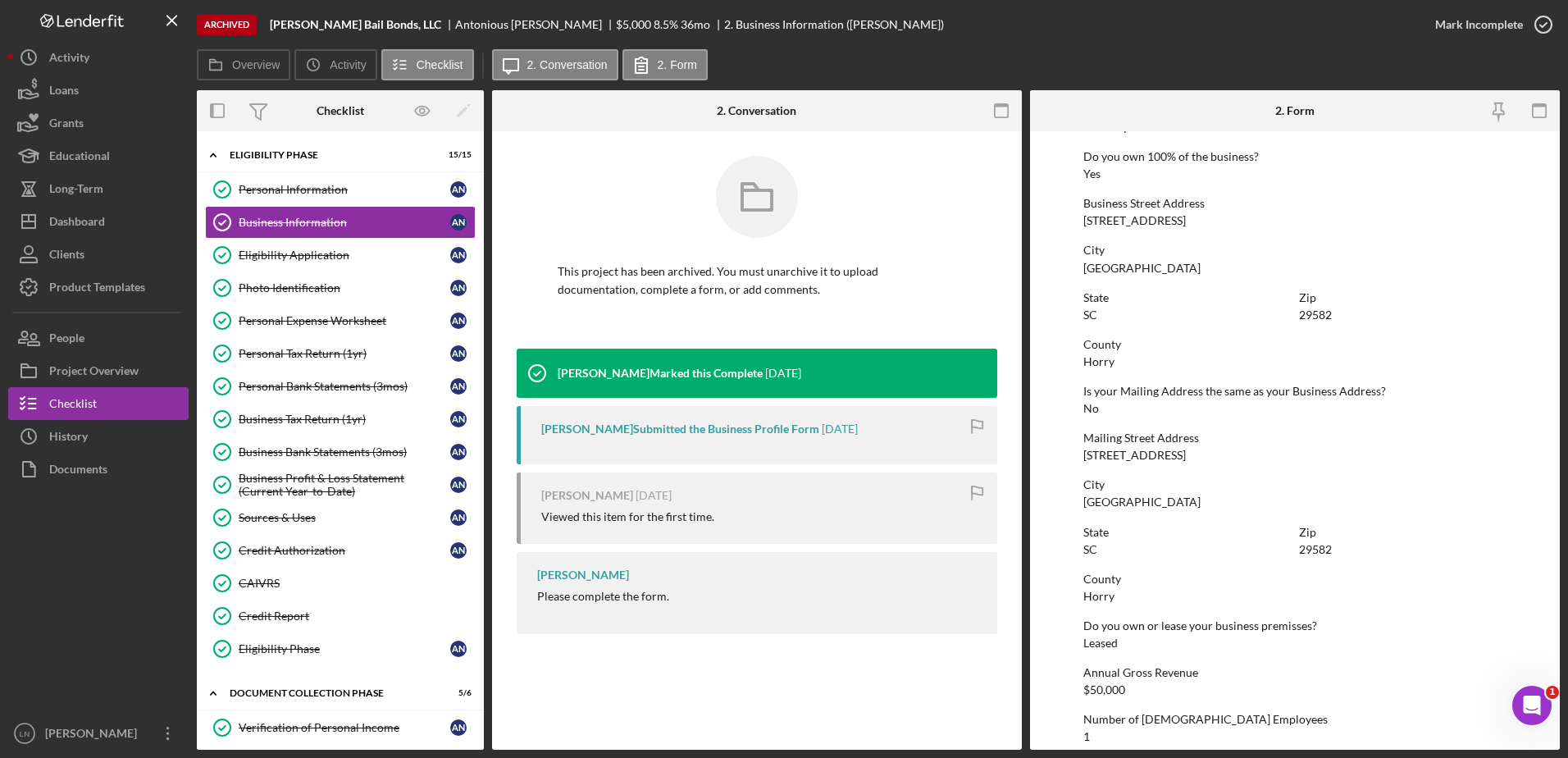
scroll to position [806, 0]
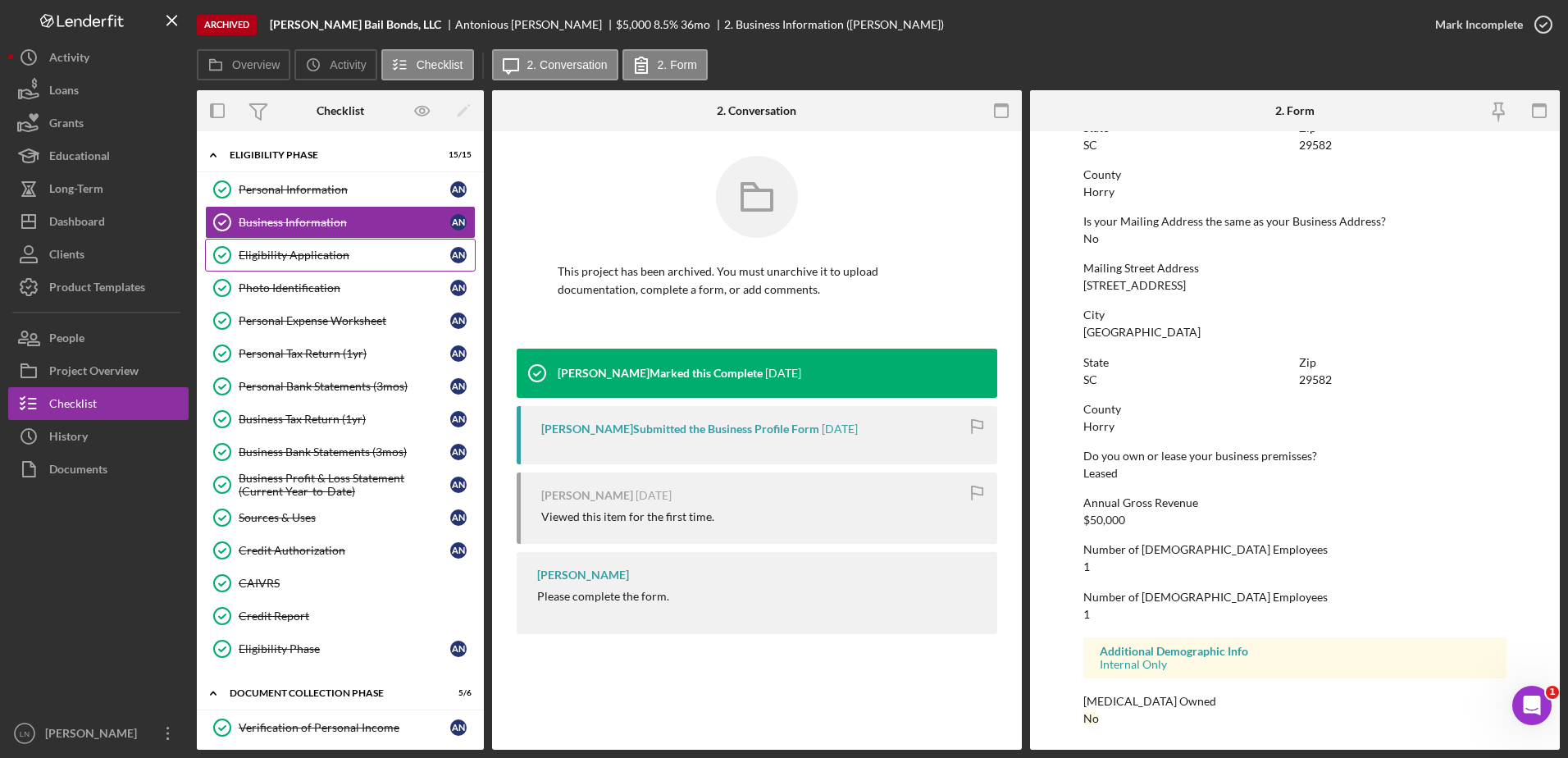
click at [329, 260] on div "Eligibility Application" at bounding box center [344, 255] width 211 height 13
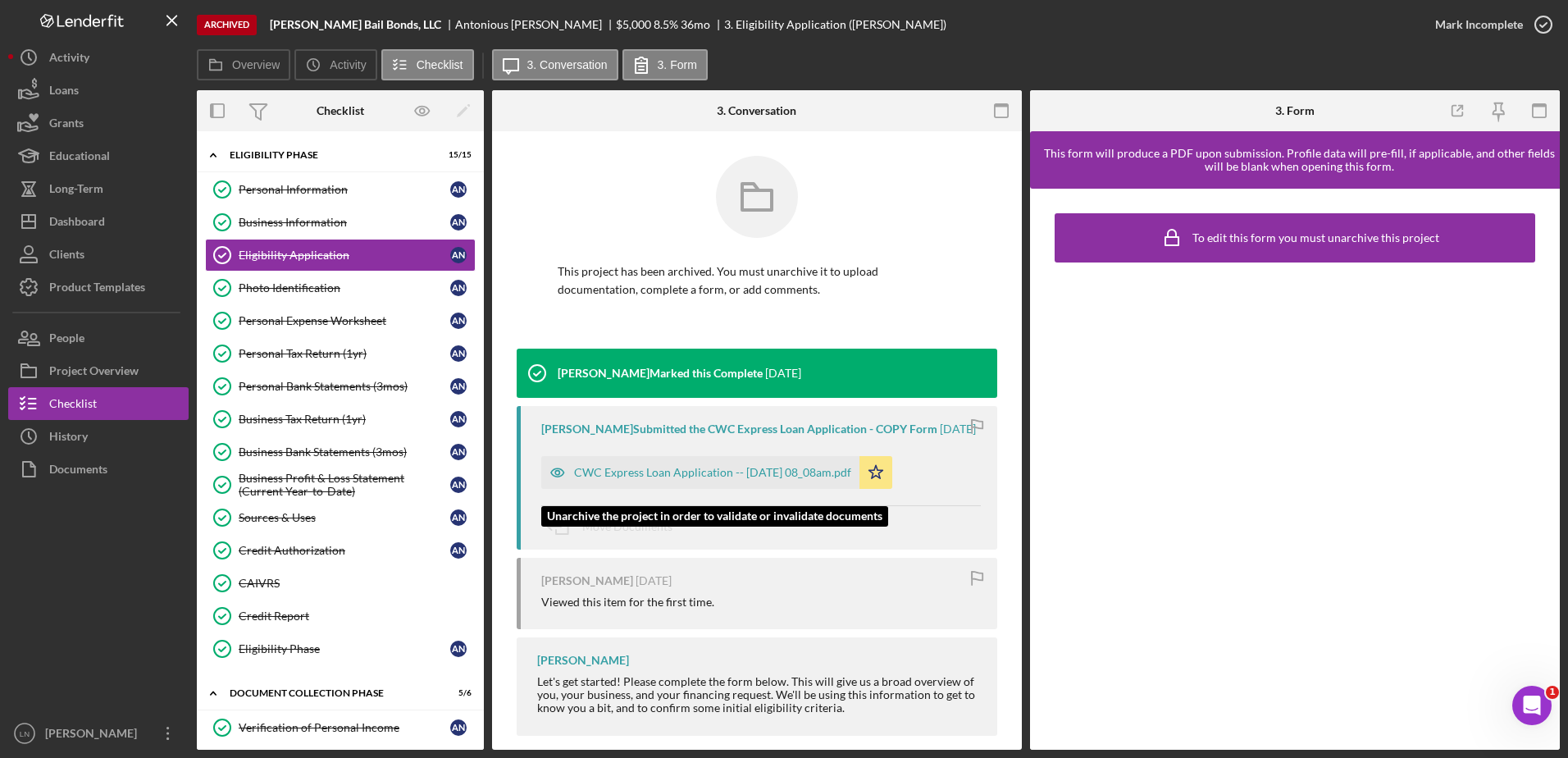
click at [778, 477] on div "CWC Express Loan Application -- [DATE] 08_08am.pdf" at bounding box center [700, 472] width 318 height 33
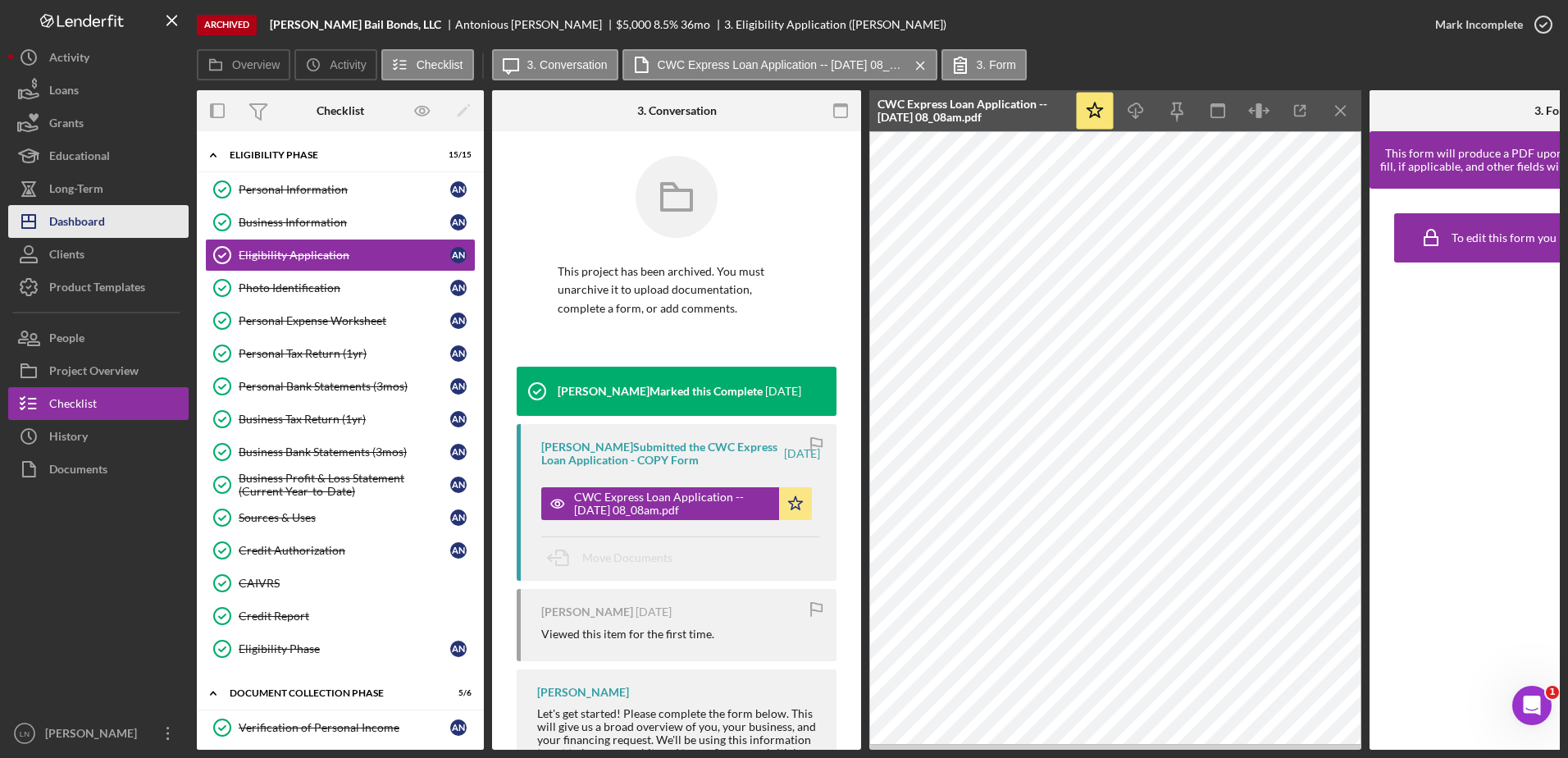
click at [98, 226] on div "Dashboard" at bounding box center [77, 224] width 56 height 37
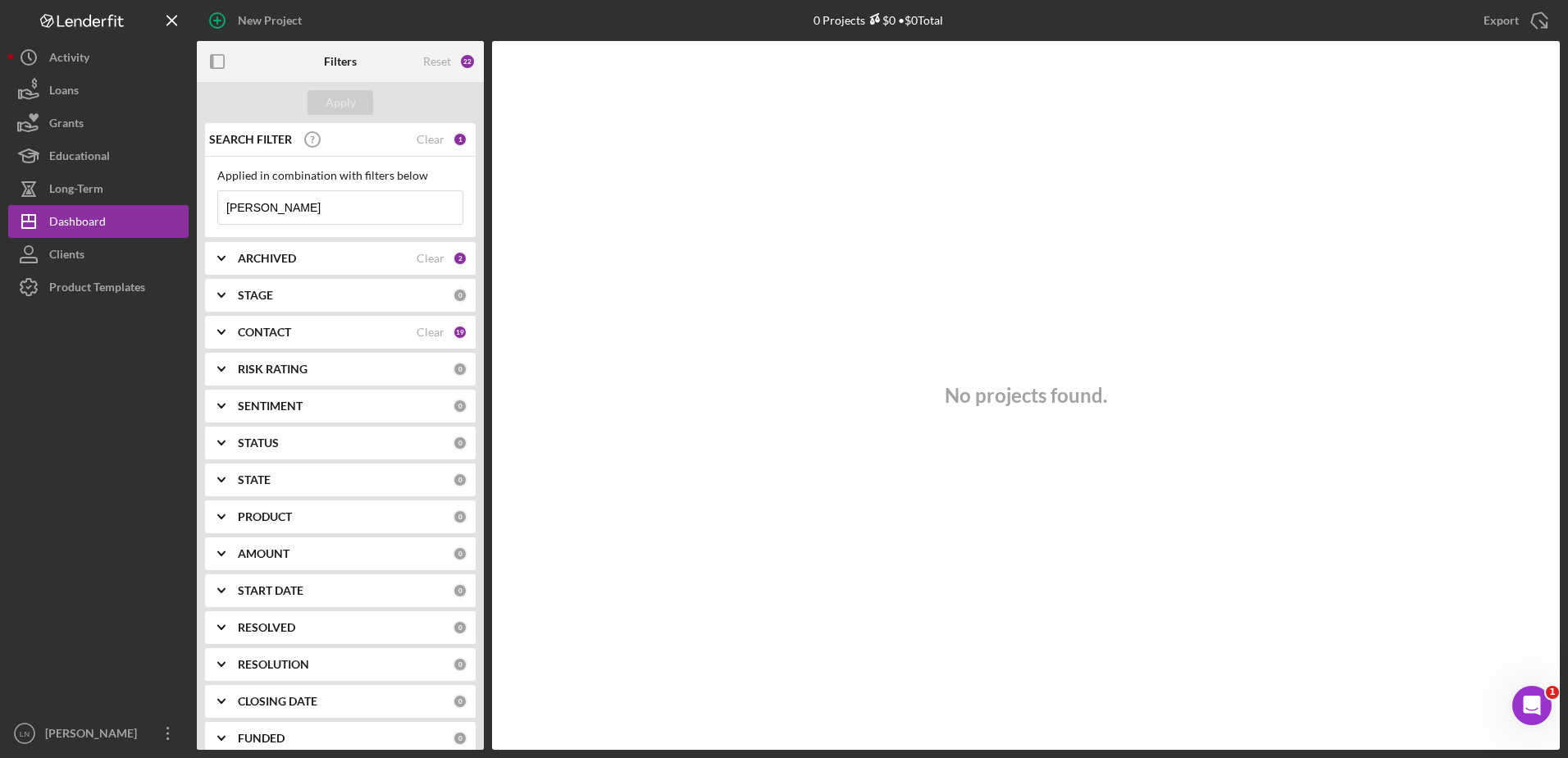
click at [315, 210] on div "New Project 0 Projects $0 • $0 Total [PERSON_NAME] Export Icon/Export Filters R…" at bounding box center [784, 375] width 1552 height 750
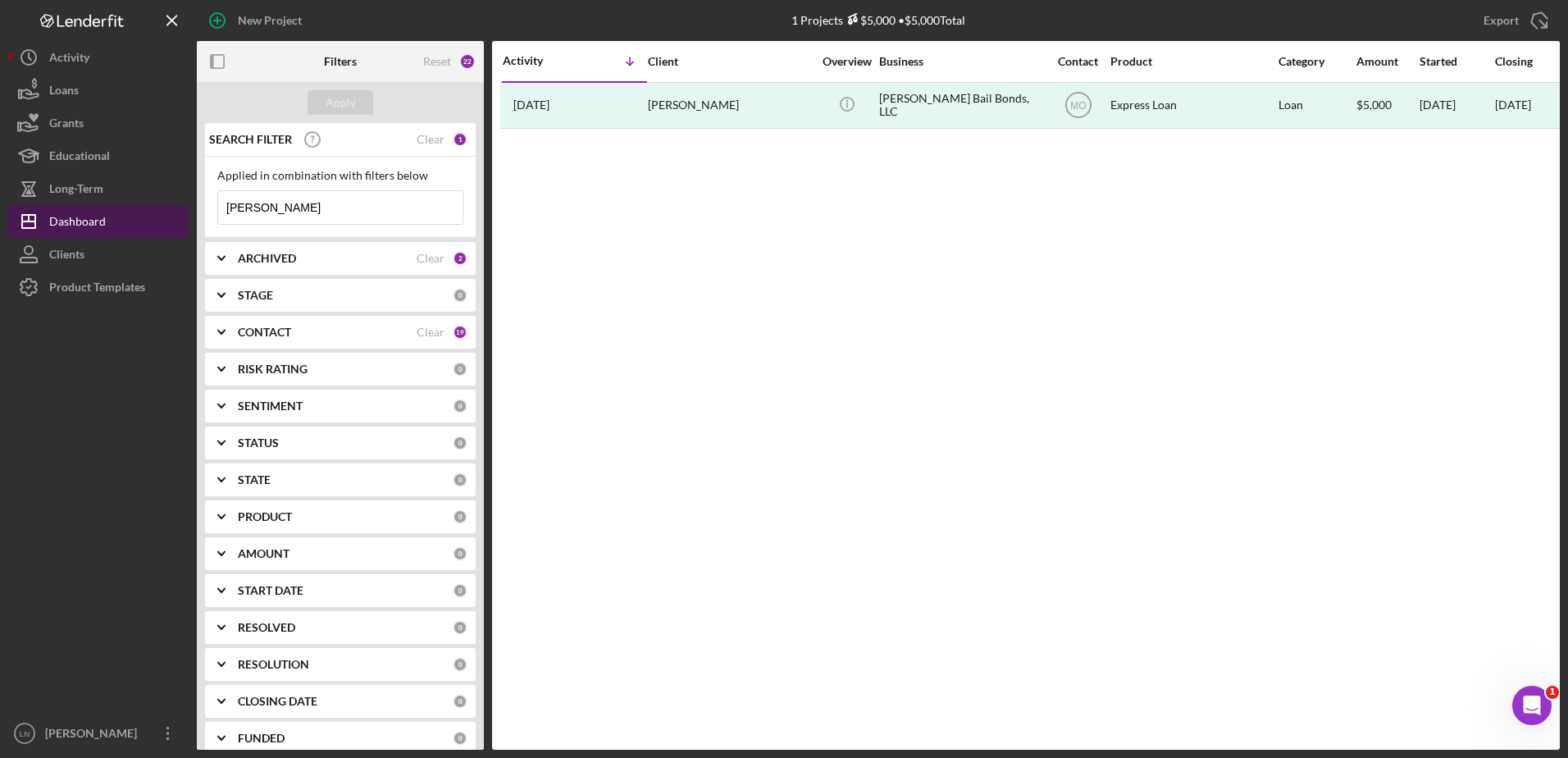
drag, startPoint x: 311, startPoint y: 206, endPoint x: 96, endPoint y: 220, distance: 215.5
click at [96, 220] on div "New Project 1 Projects $5,000 • $5,000 Total [PERSON_NAME] Export Icon/Export F…" at bounding box center [784, 375] width 1552 height 750
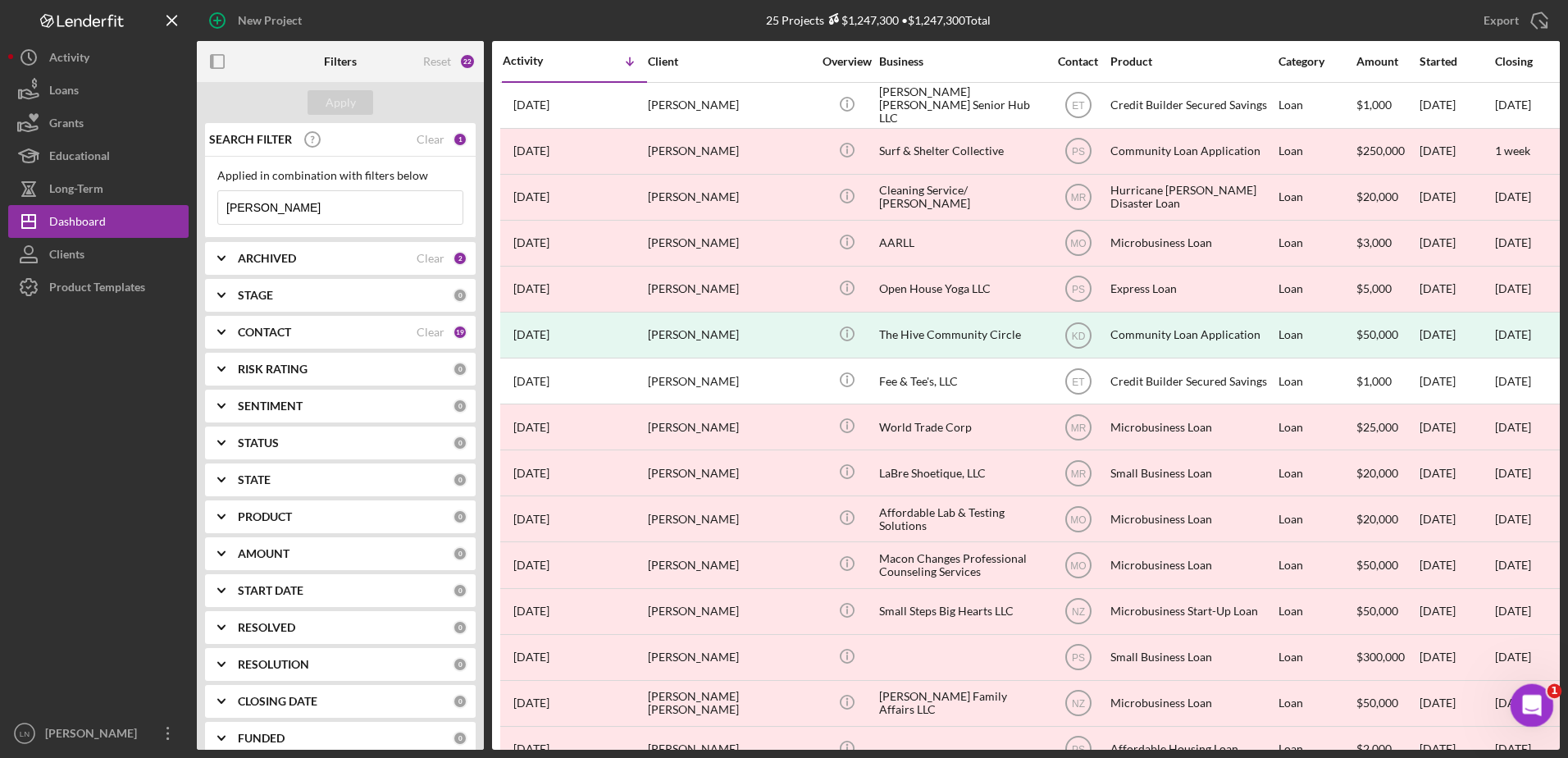
type input "[PERSON_NAME]"
